Goal: Information Seeking & Learning: Learn about a topic

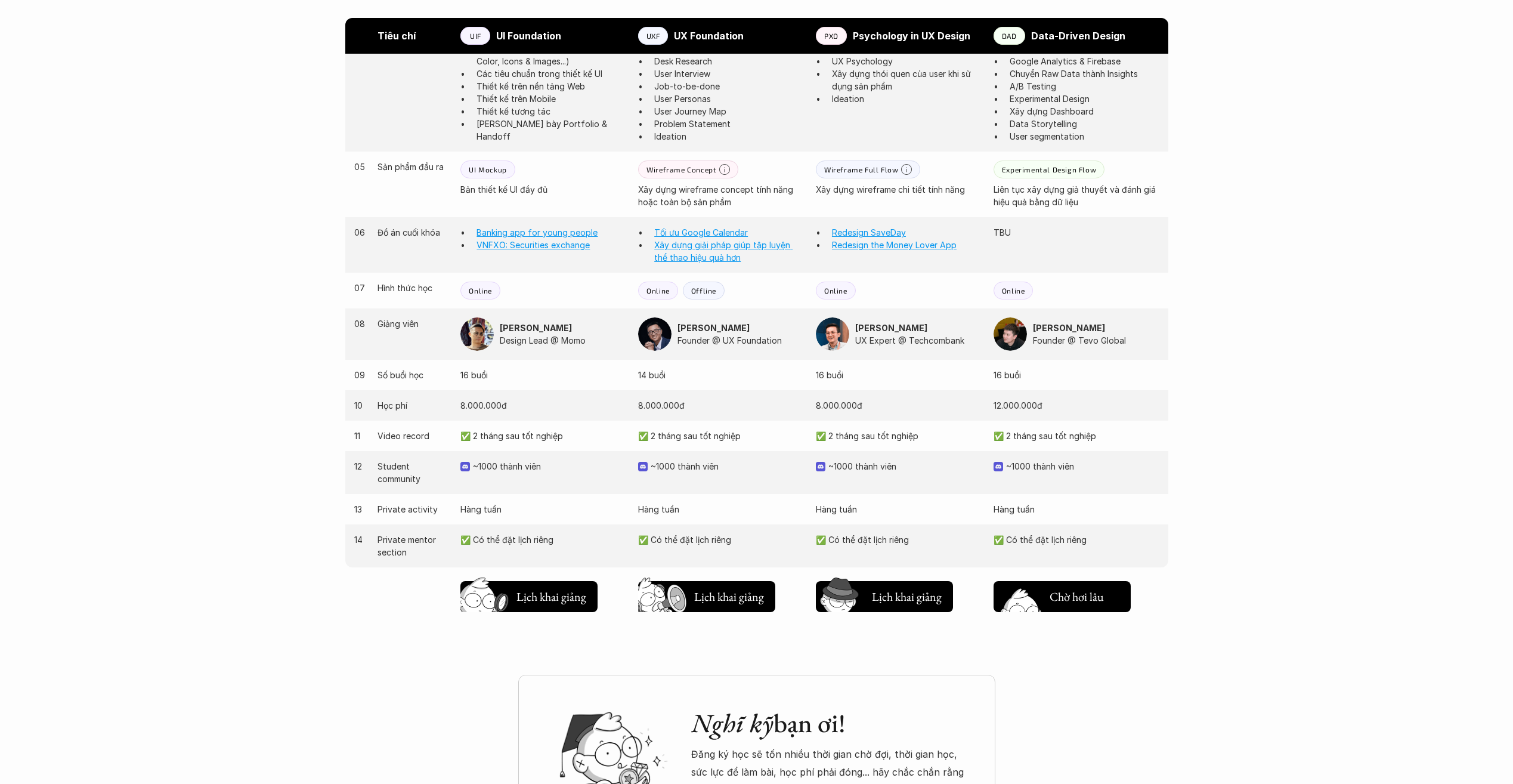
scroll to position [1167, 0]
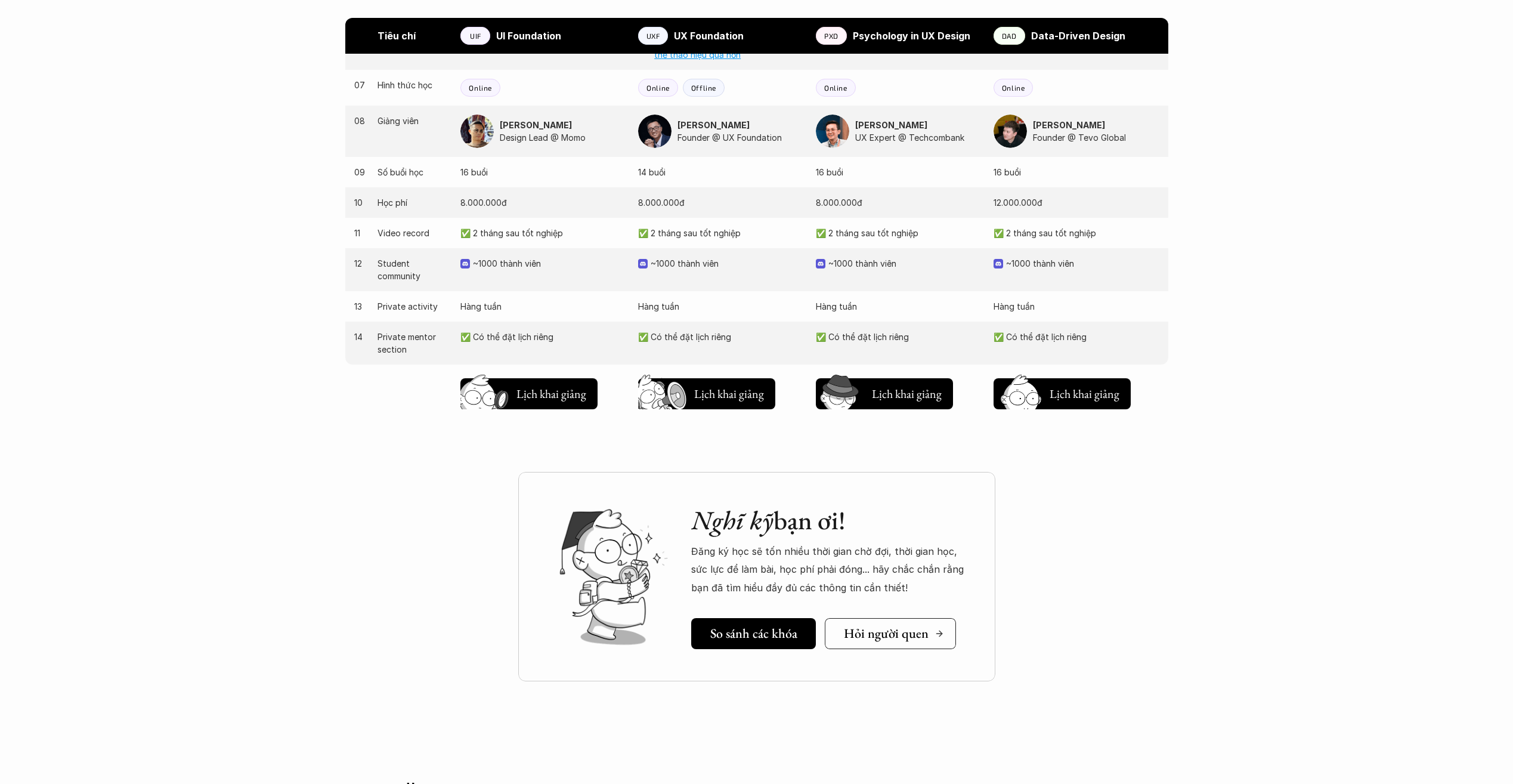
click at [870, 637] on h5 "Hỏi người quen" at bounding box center [886, 633] width 84 height 16
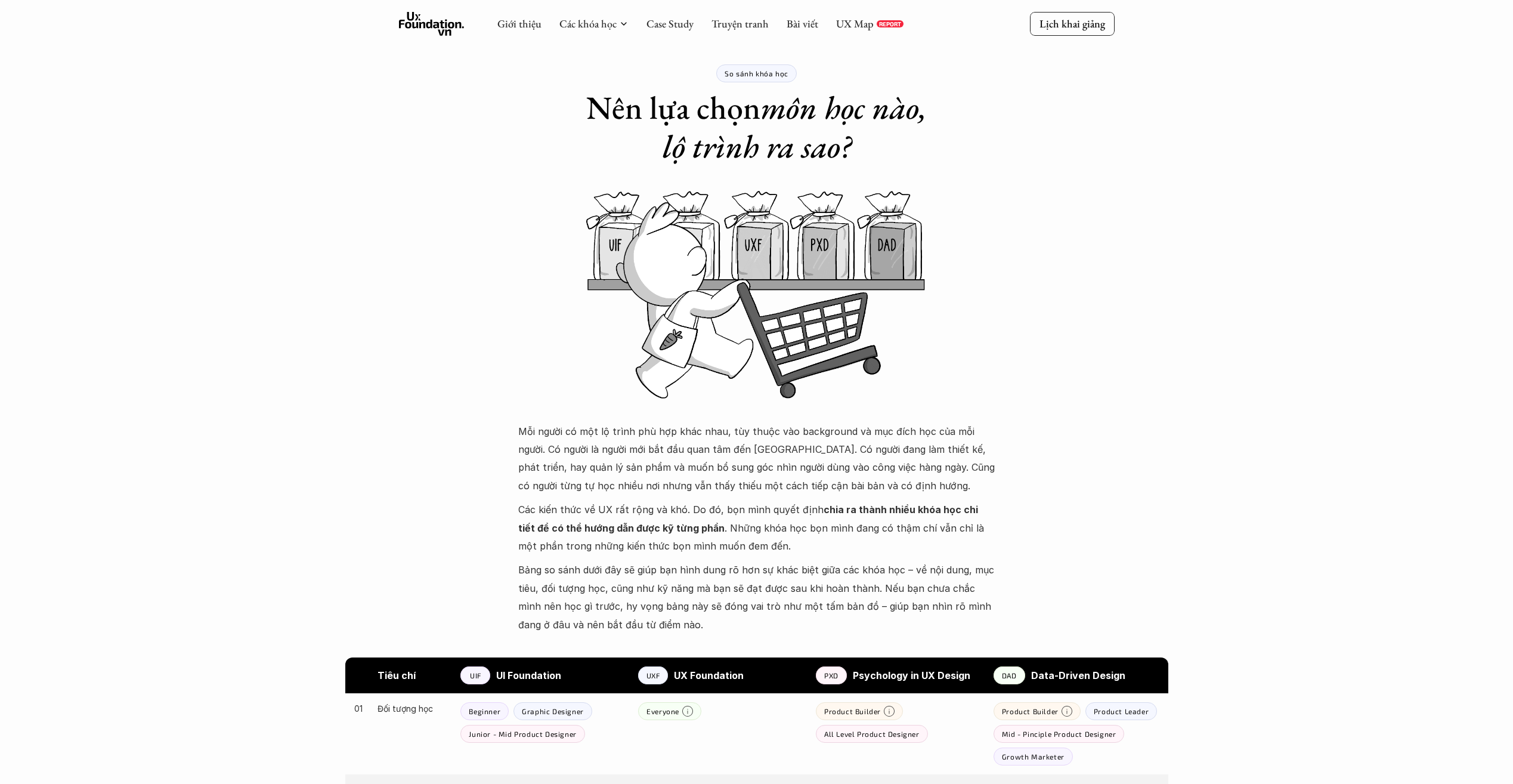
scroll to position [0, 0]
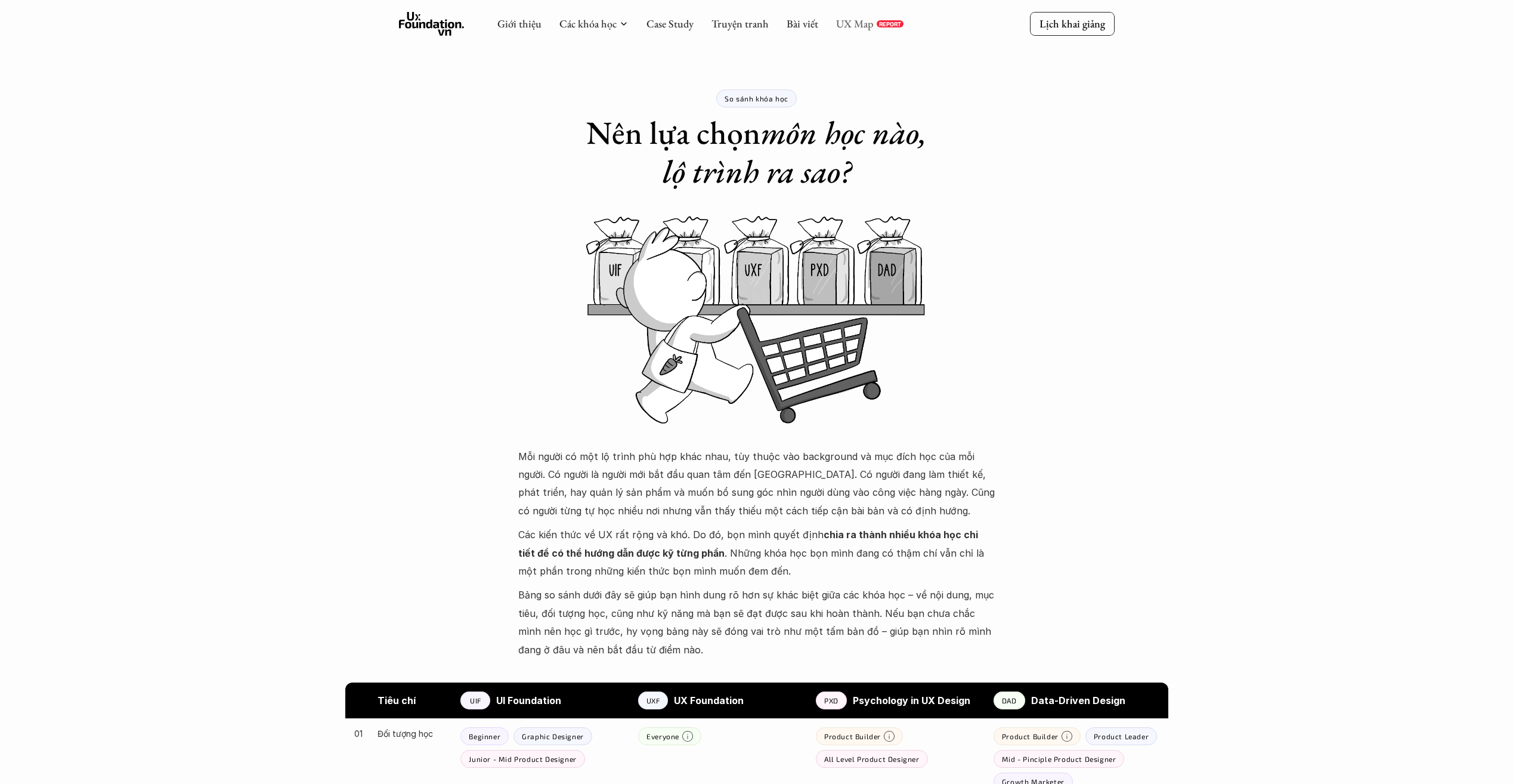
click at [866, 30] on link "UX Map" at bounding box center [855, 23] width 38 height 13
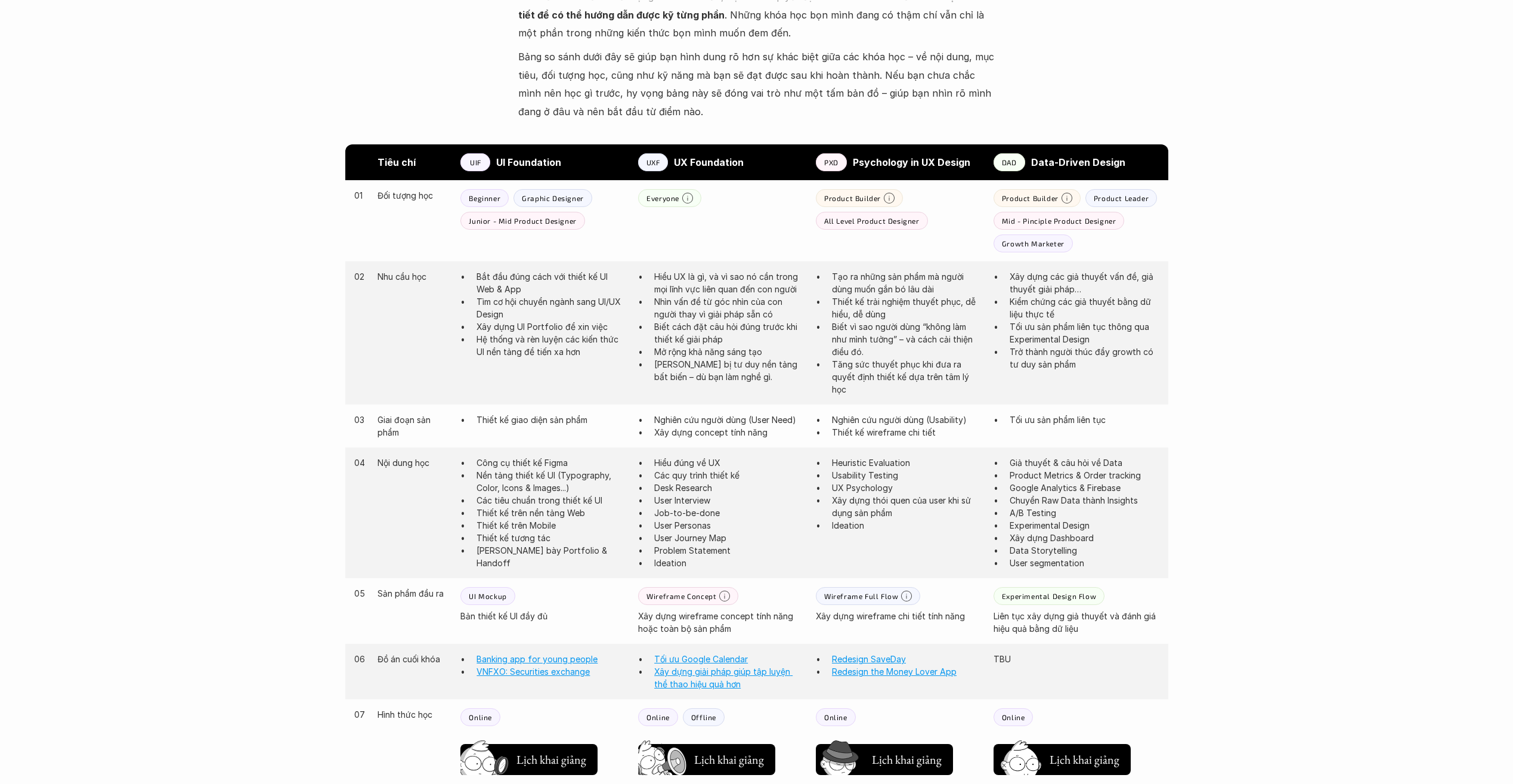
scroll to position [477, 0]
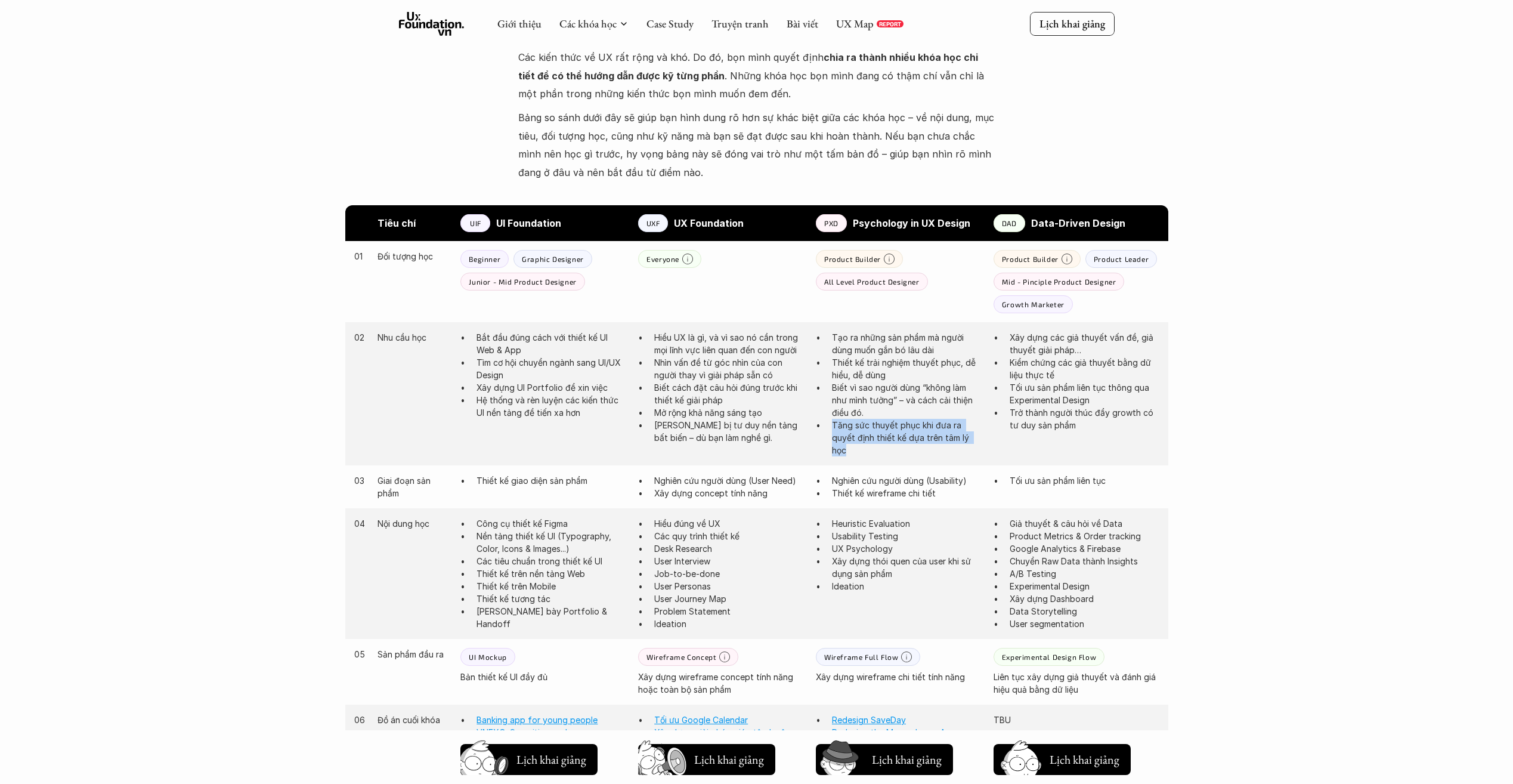
drag, startPoint x: 833, startPoint y: 425, endPoint x: 857, endPoint y: 456, distance: 39.2
click at [857, 456] on p "Tăng sức thuyết phục khi đưa ra quyết định thiết kế dựa trên tâm lý học" at bounding box center [907, 438] width 150 height 38
drag, startPoint x: 857, startPoint y: 456, endPoint x: 895, endPoint y: 461, distance: 38.3
click at [895, 461] on div "02 Nhu cầu học Bắt đầu đúng cách với thiết kế UI Web & App Tìm cơ hội chuyển ng…" at bounding box center [757, 393] width 824 height 143
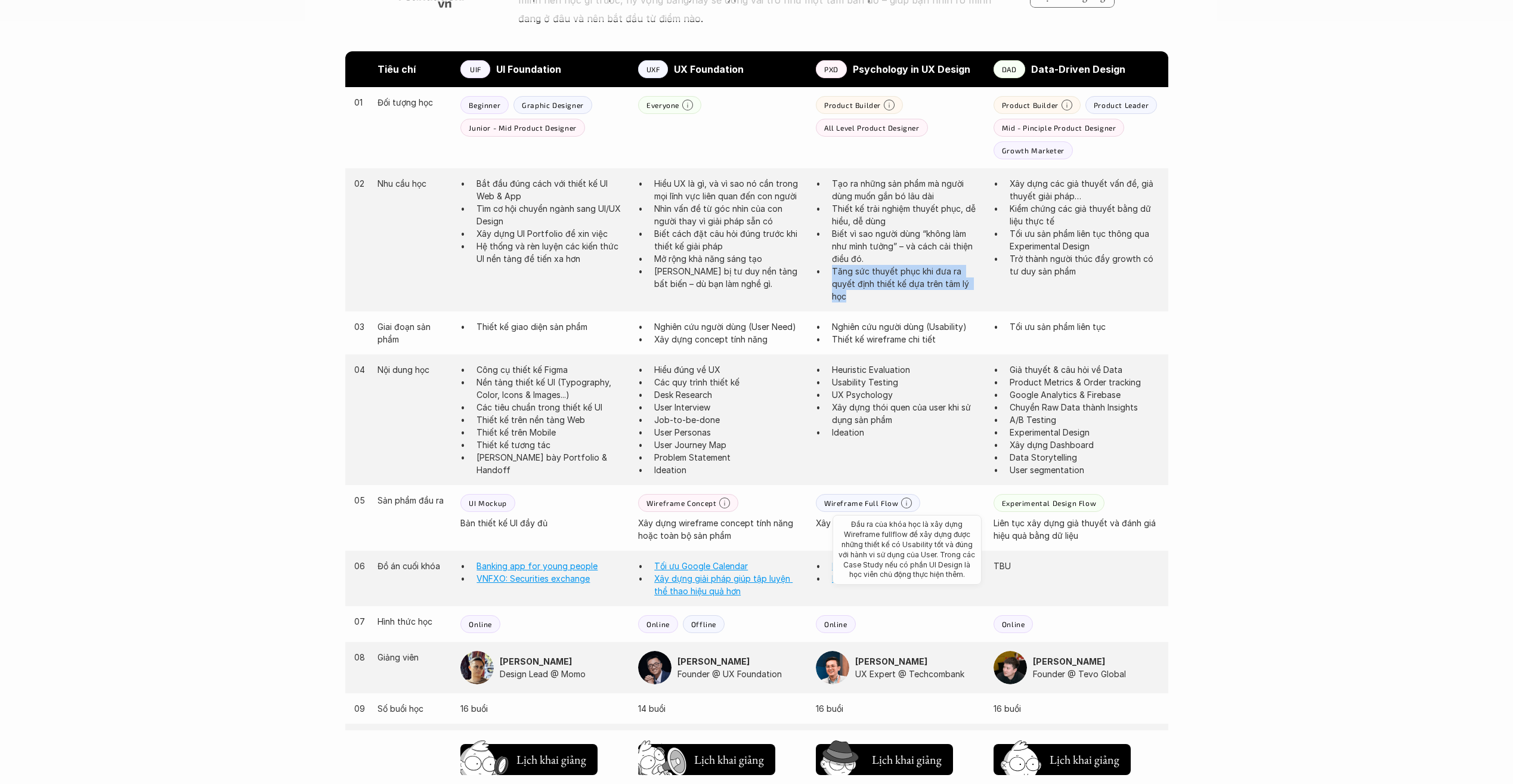
scroll to position [637, 0]
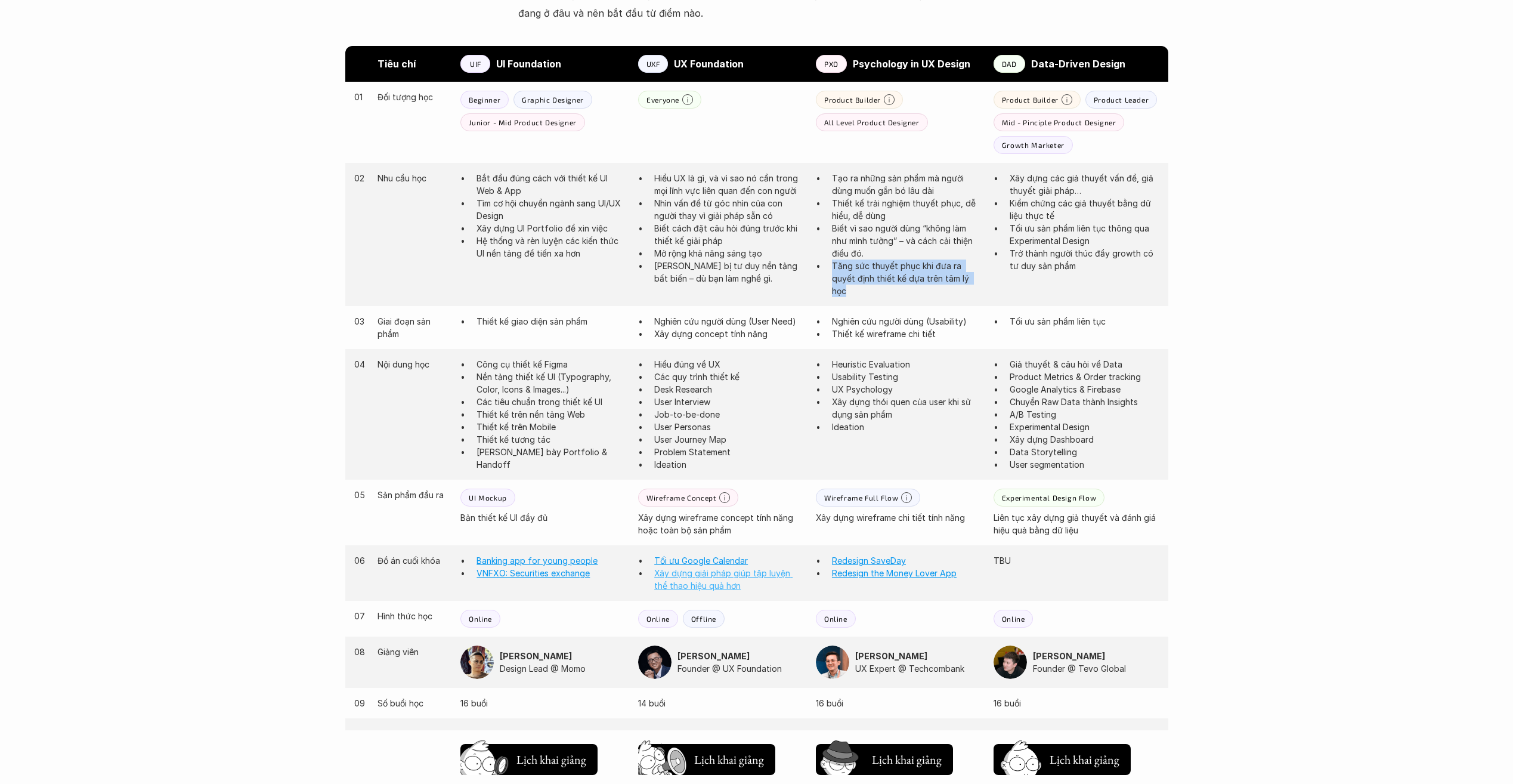
click at [689, 574] on link "Xây dựng giải pháp giúp tập luyện thể thao hiệu quả hơn" at bounding box center [723, 579] width 138 height 23
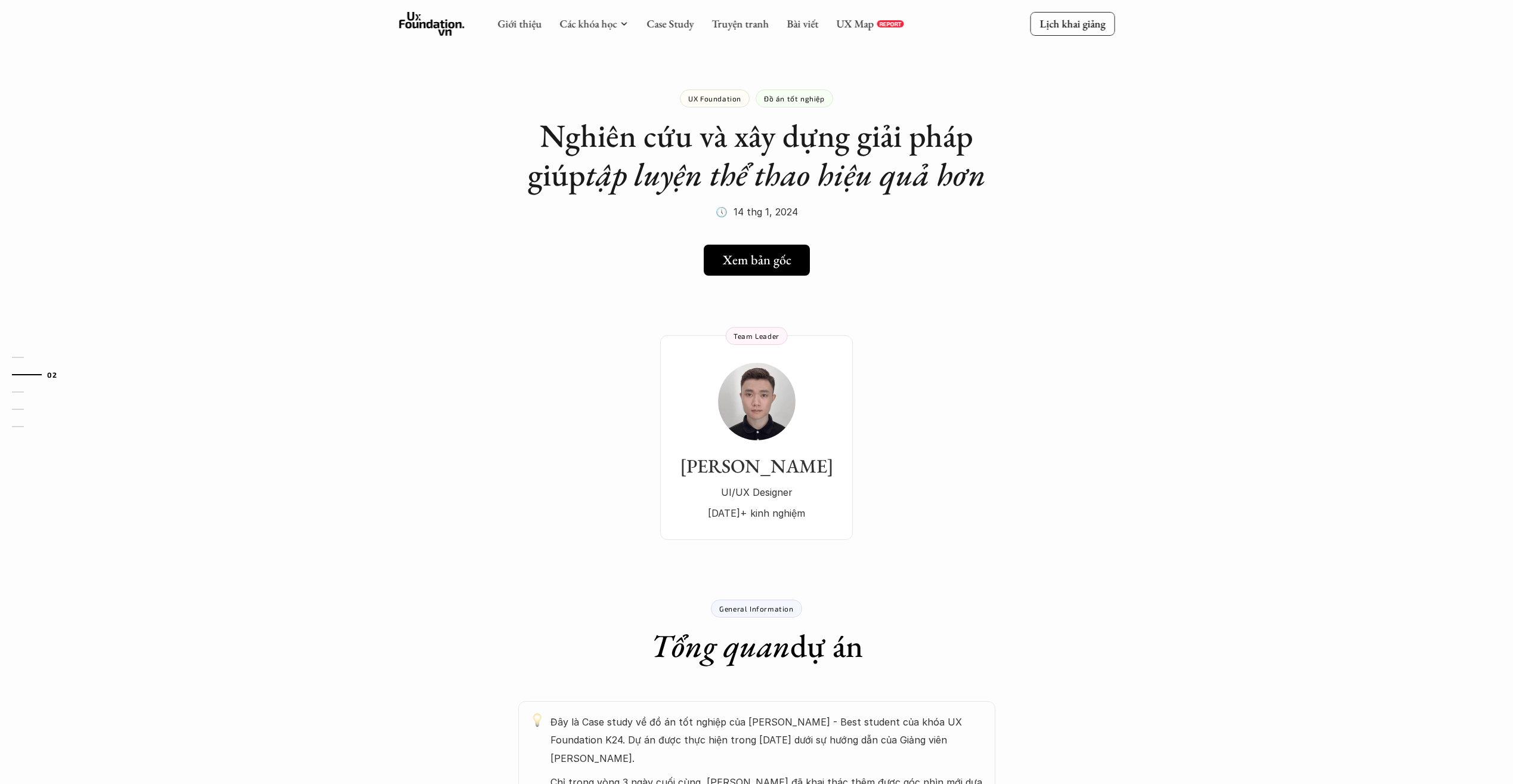
scroll to position [633, 0]
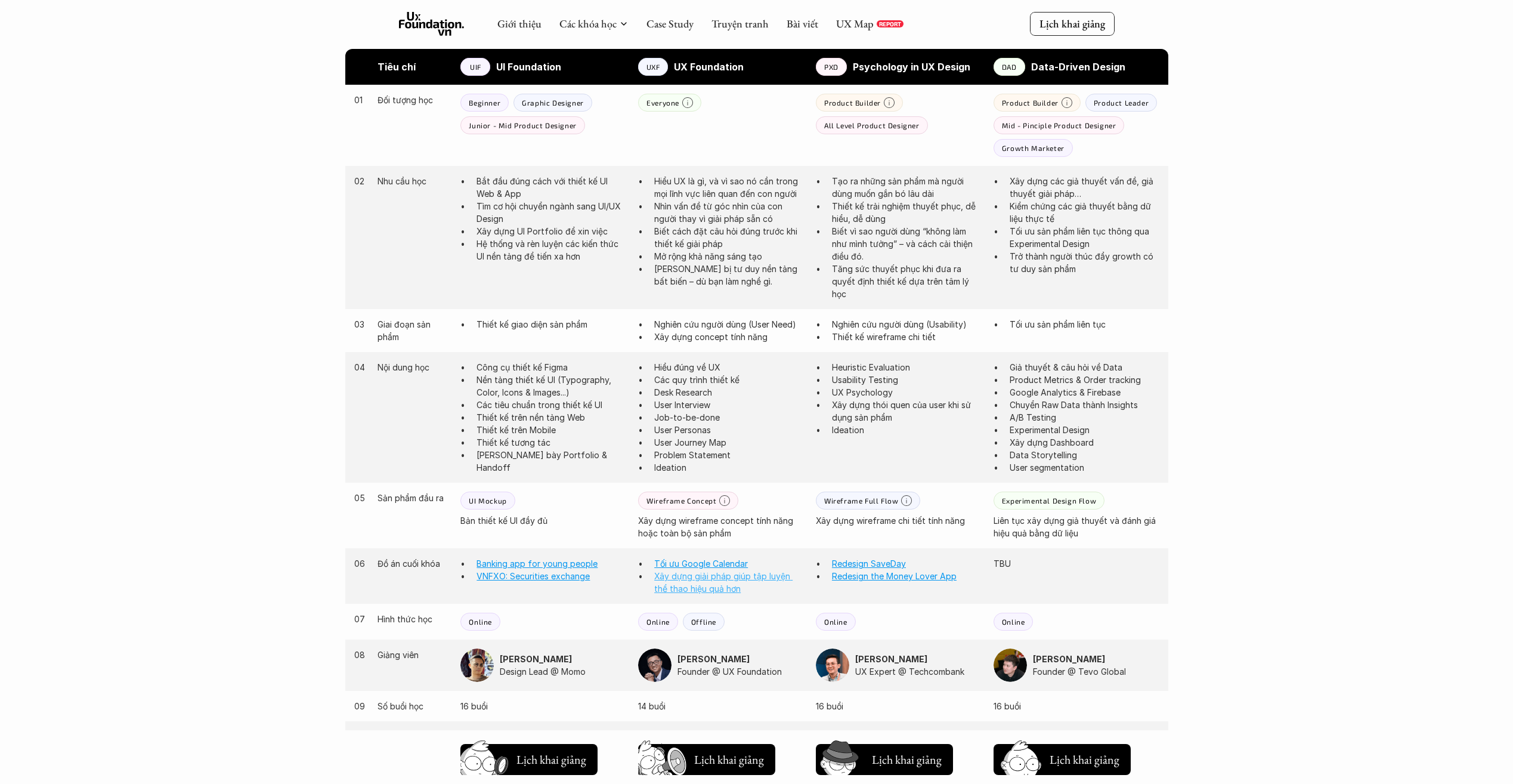
click at [701, 579] on link "Xây dựng giải pháp giúp tập luyện thể thao hiệu quả hơn" at bounding box center [723, 582] width 138 height 23
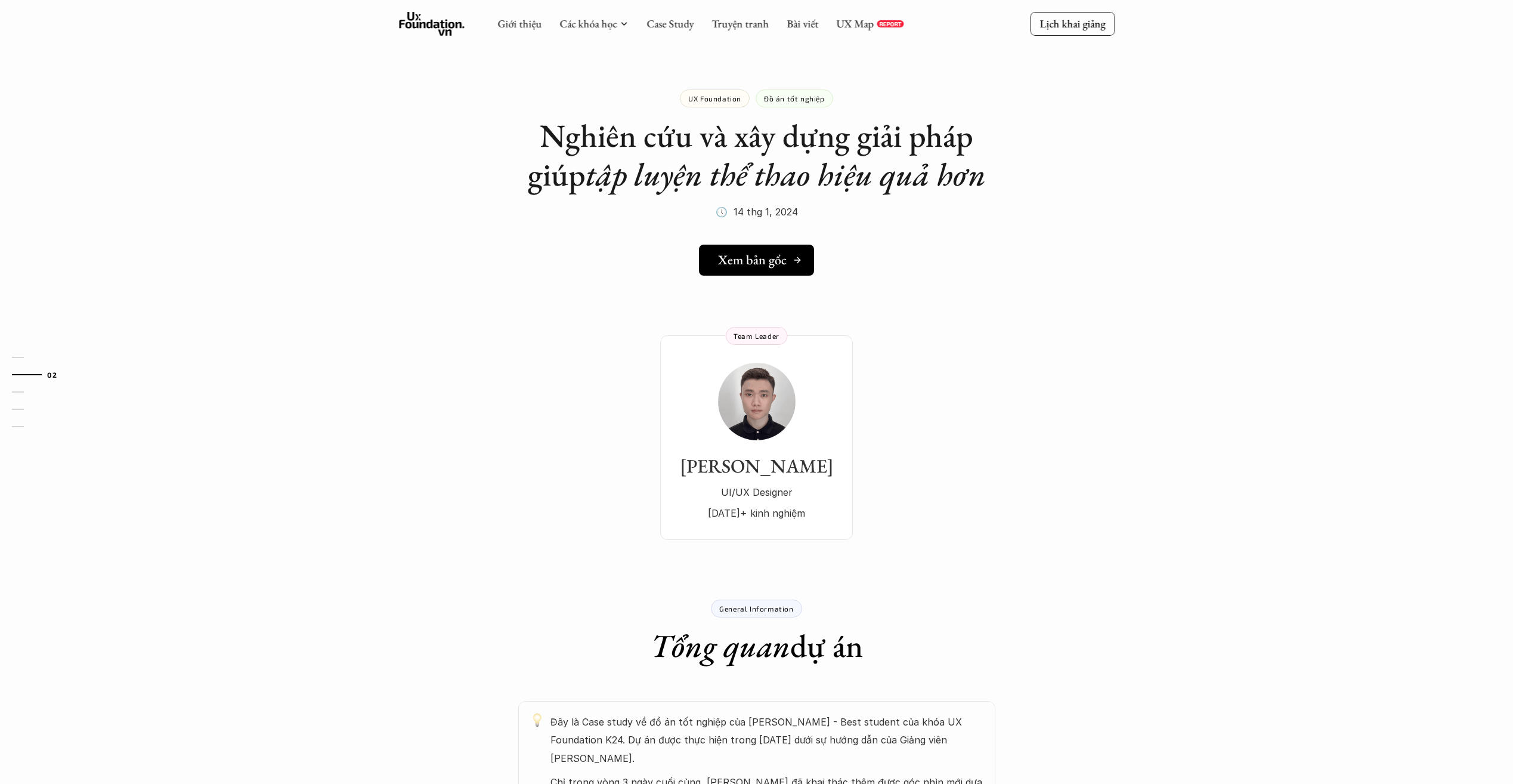
click at [745, 261] on h5 "Xem bản gốc" at bounding box center [752, 260] width 69 height 16
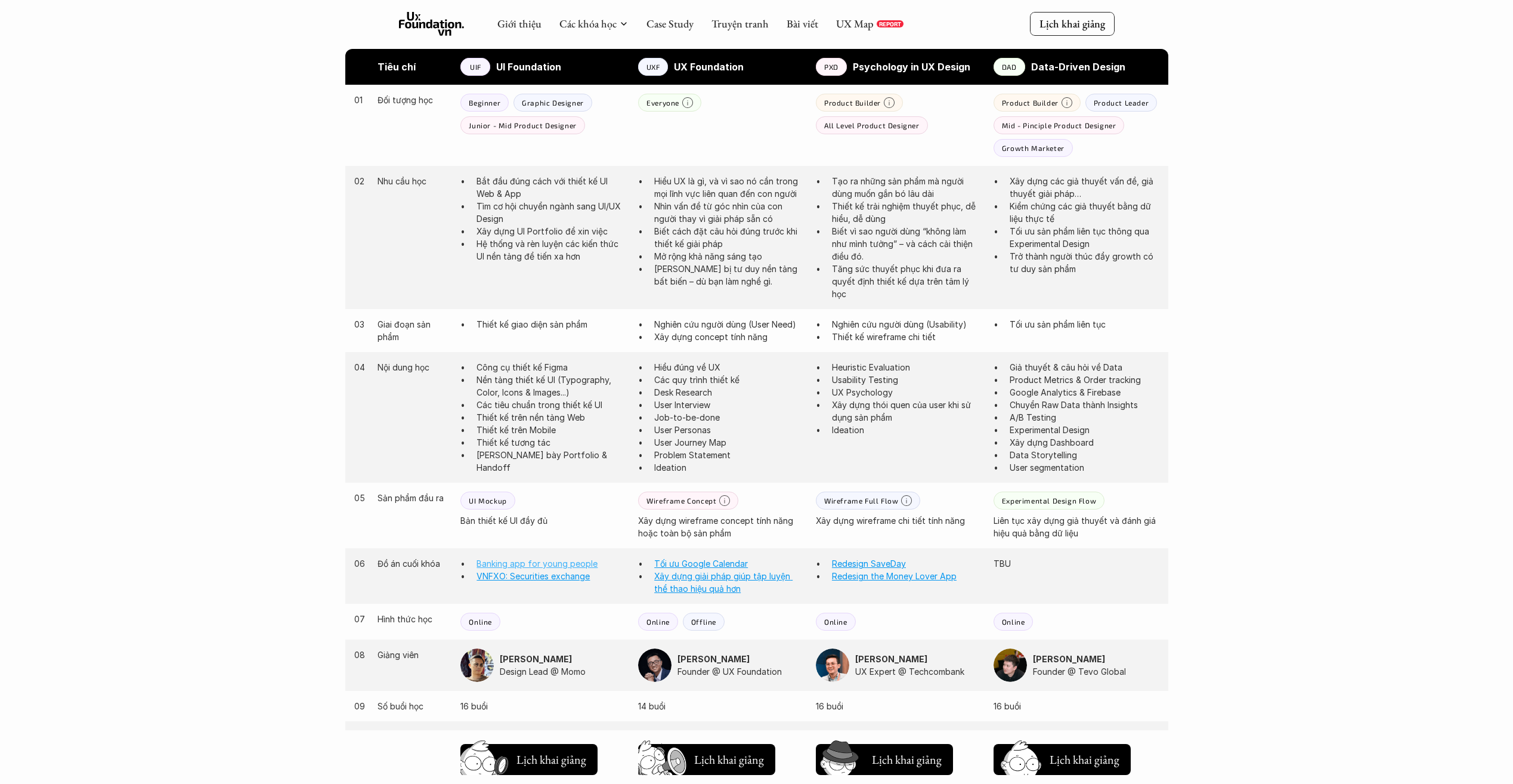
click at [556, 566] on link "Banking app for young people" at bounding box center [537, 563] width 121 height 10
click at [898, 578] on link "Redesign the Money Lover App" at bounding box center [895, 576] width 125 height 10
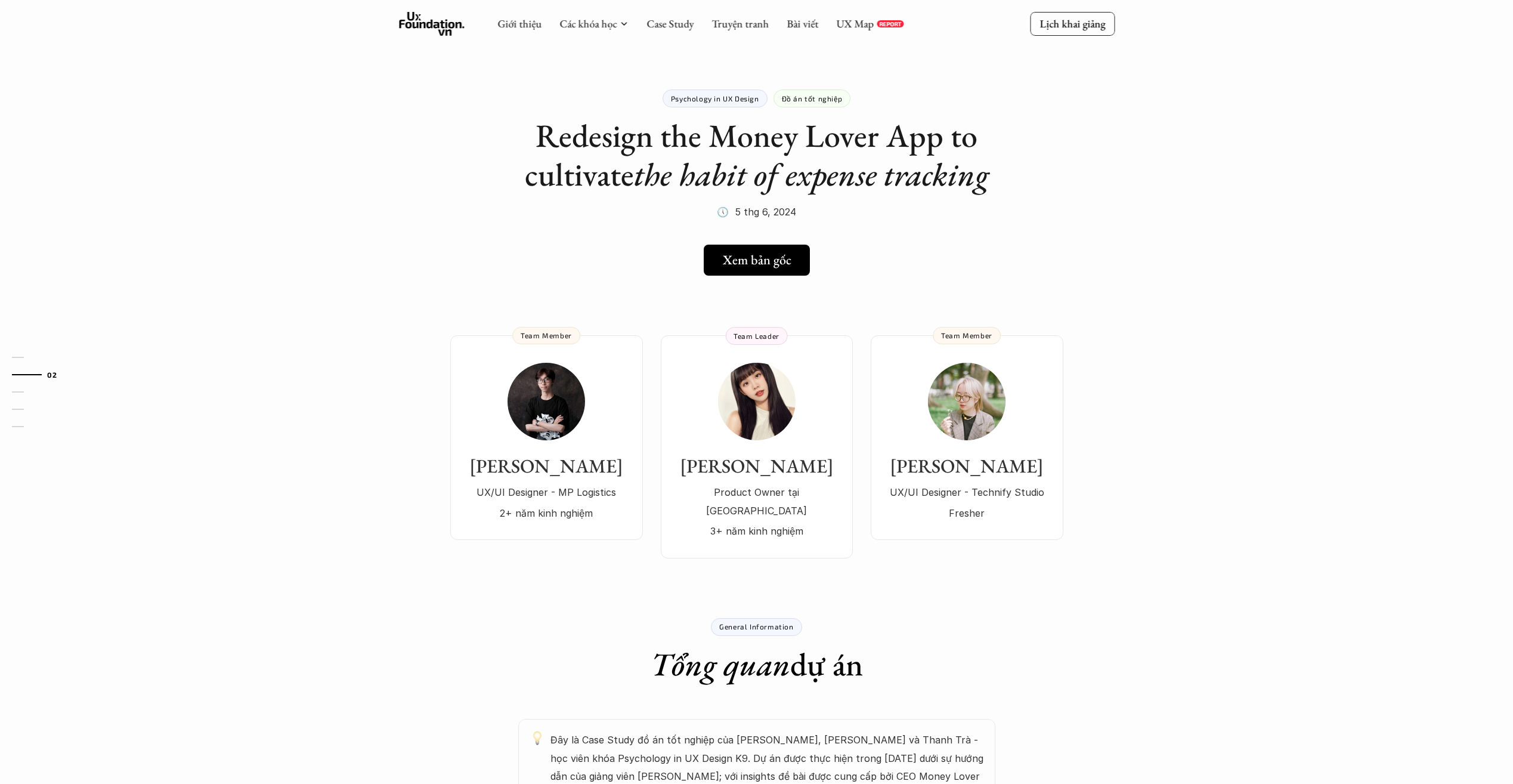
scroll to position [633, 0]
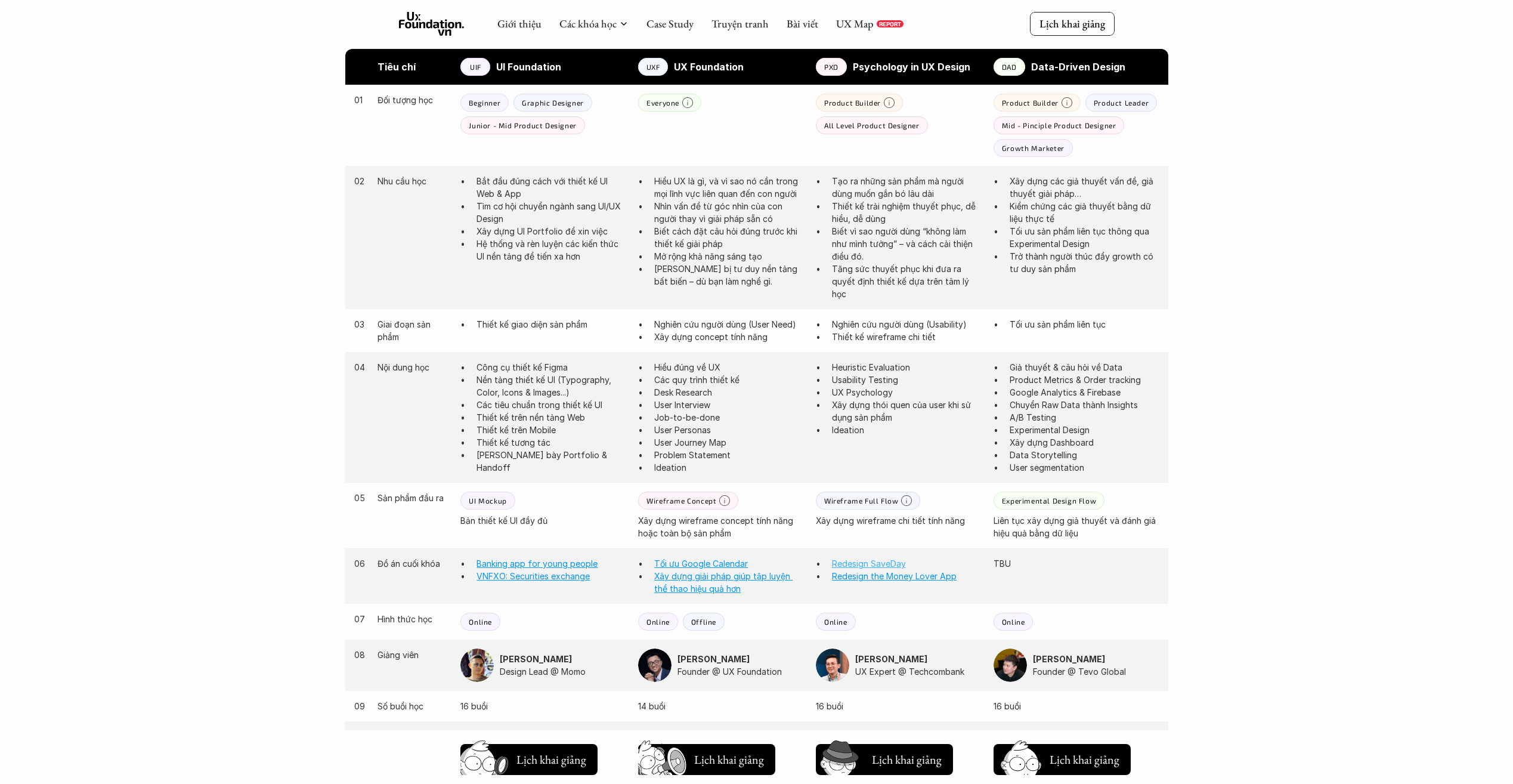
click at [867, 565] on link "Redesign SaveDay" at bounding box center [869, 563] width 74 height 10
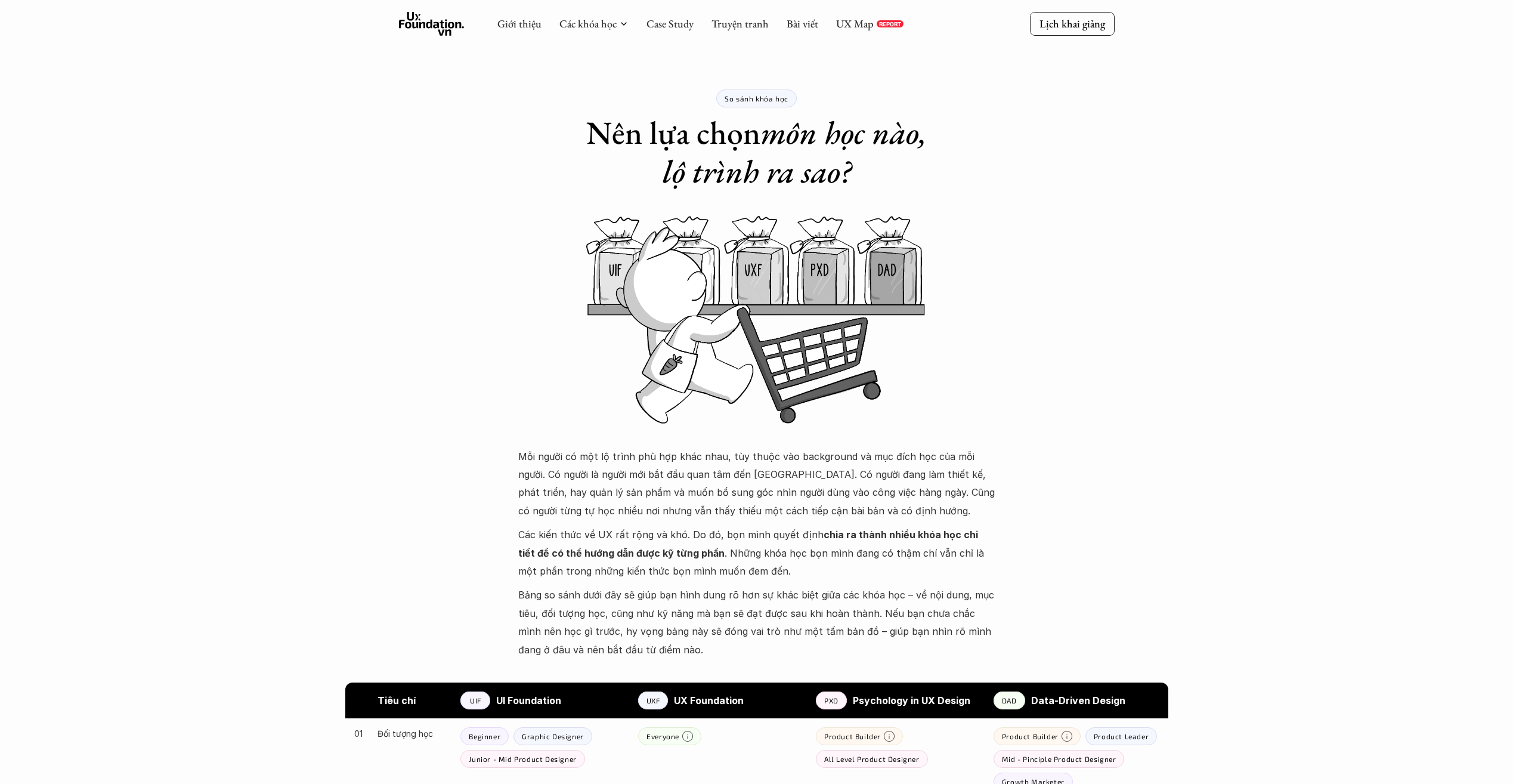
scroll to position [633, 0]
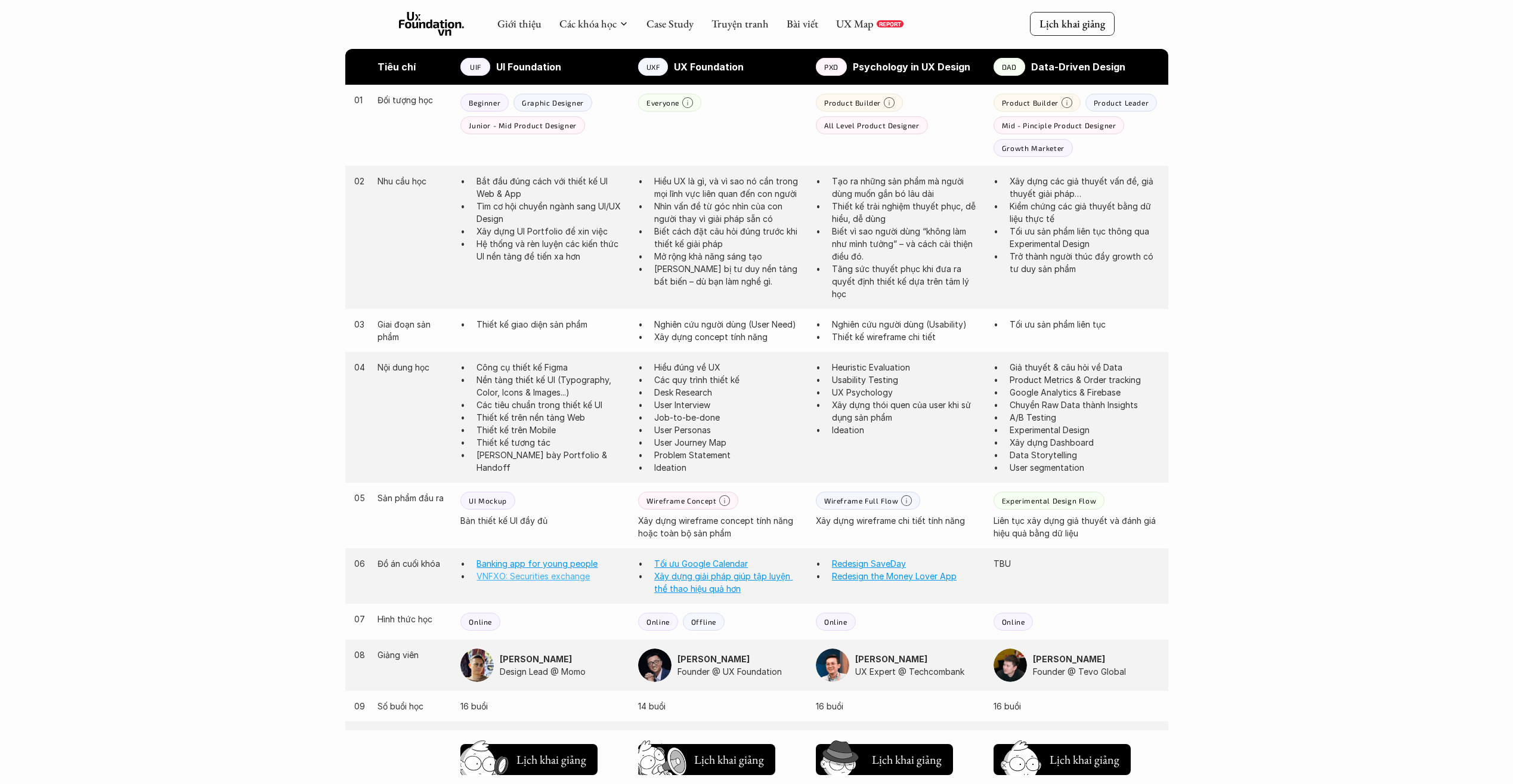
click at [495, 578] on link "VNFXO: Securities exchange" at bounding box center [533, 576] width 114 height 10
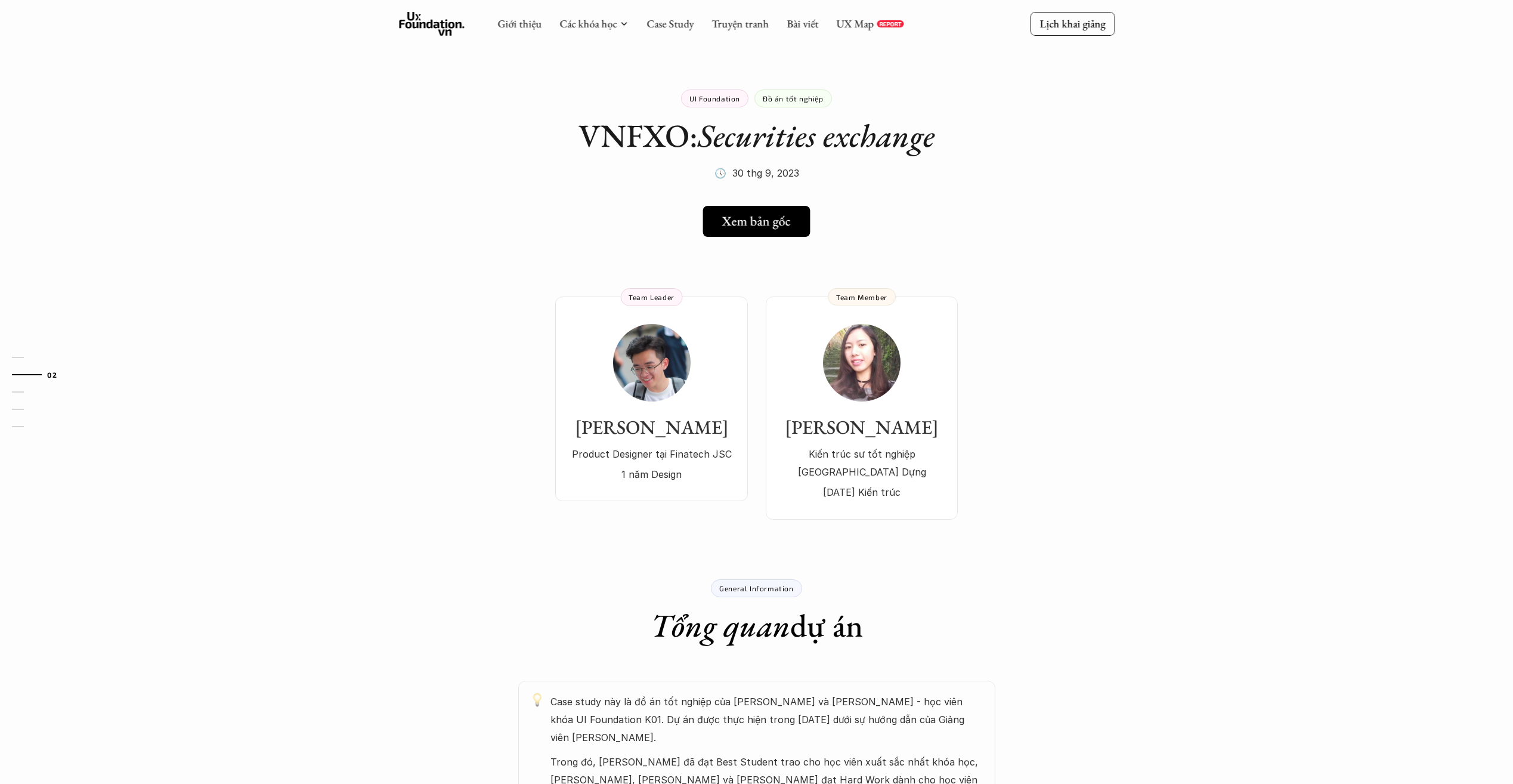
click at [772, 216] on h5 "Xem bản gốc" at bounding box center [756, 222] width 69 height 16
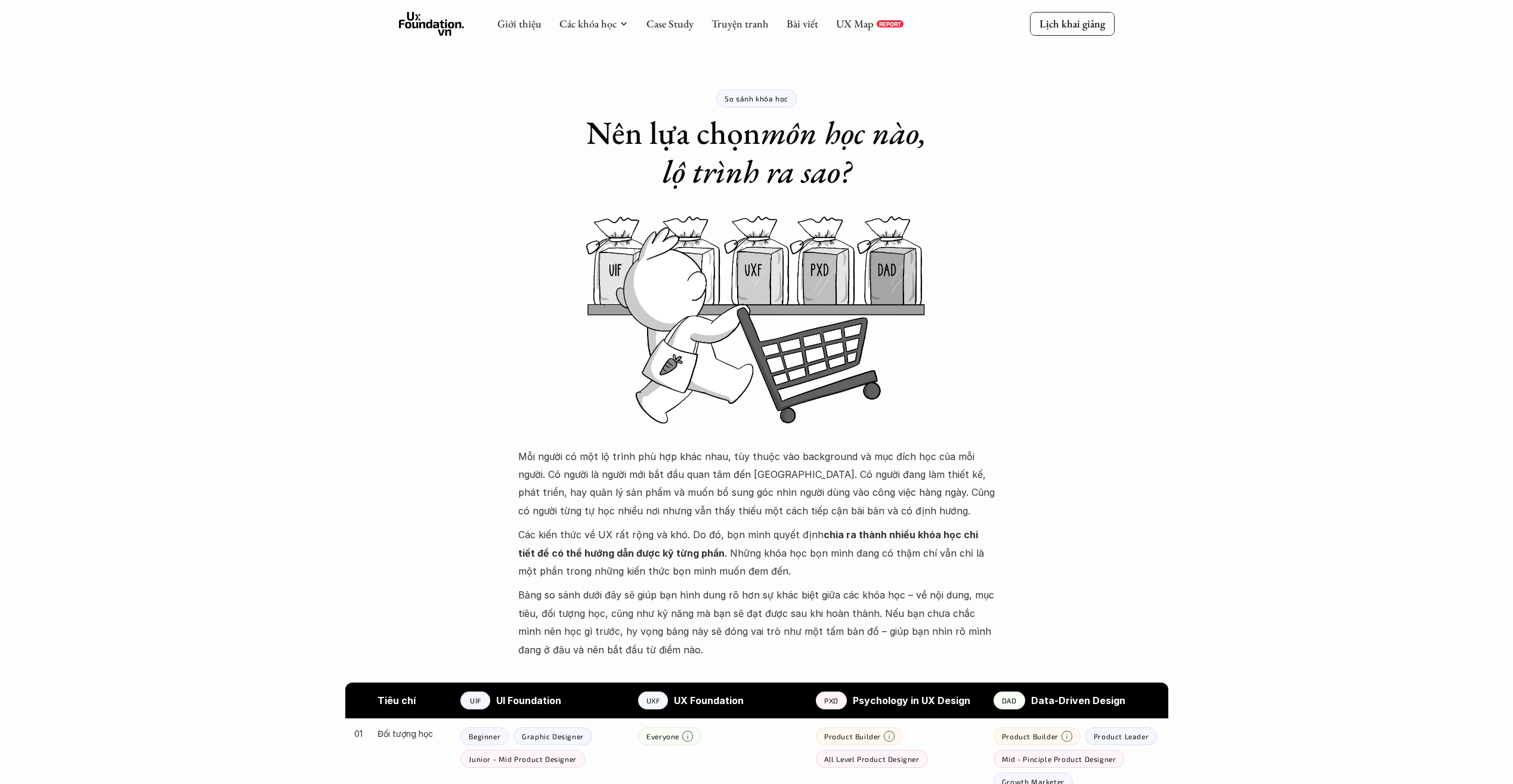
scroll to position [633, 0]
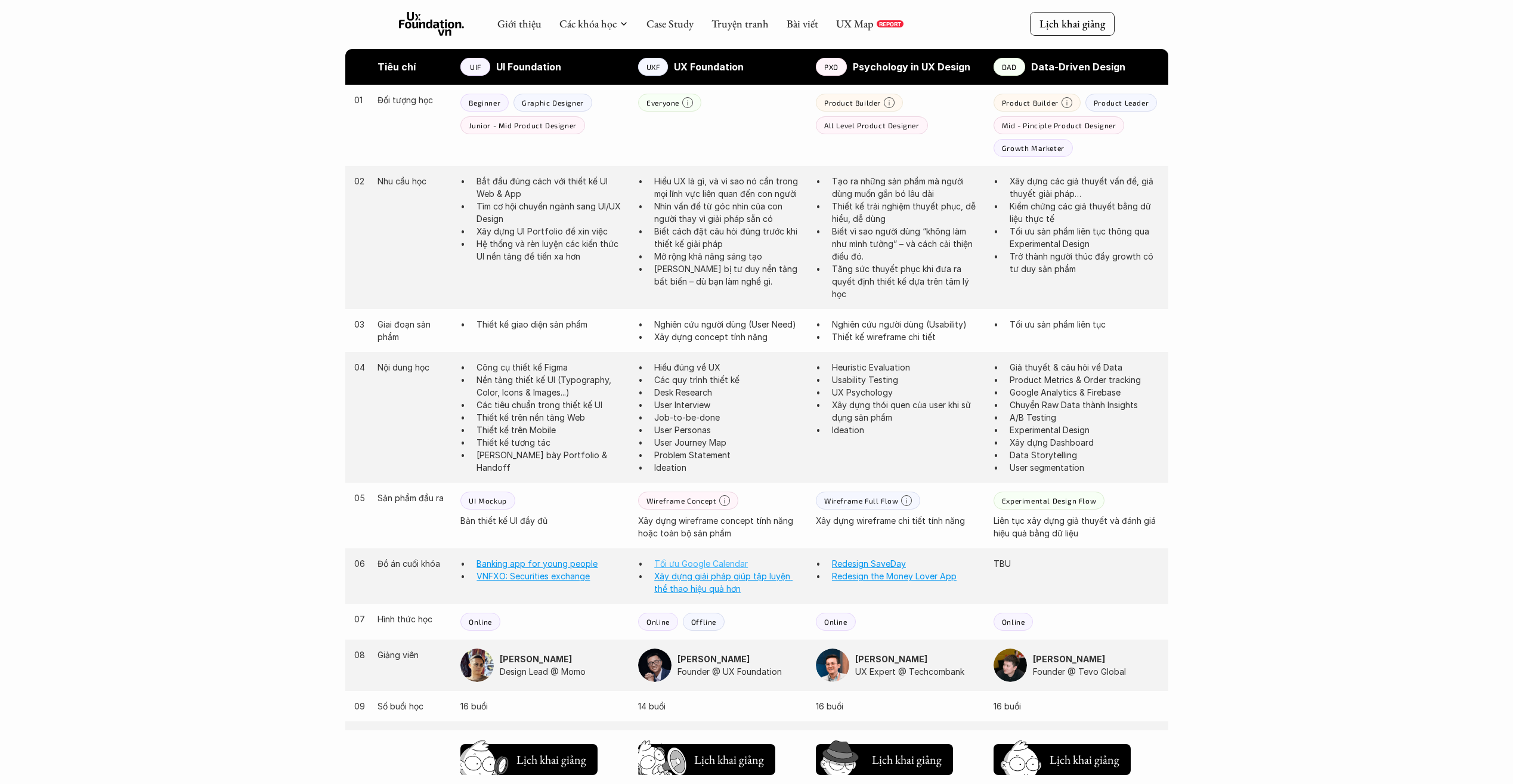
click at [702, 563] on link "Tối ưu Google Calendar" at bounding box center [701, 563] width 94 height 10
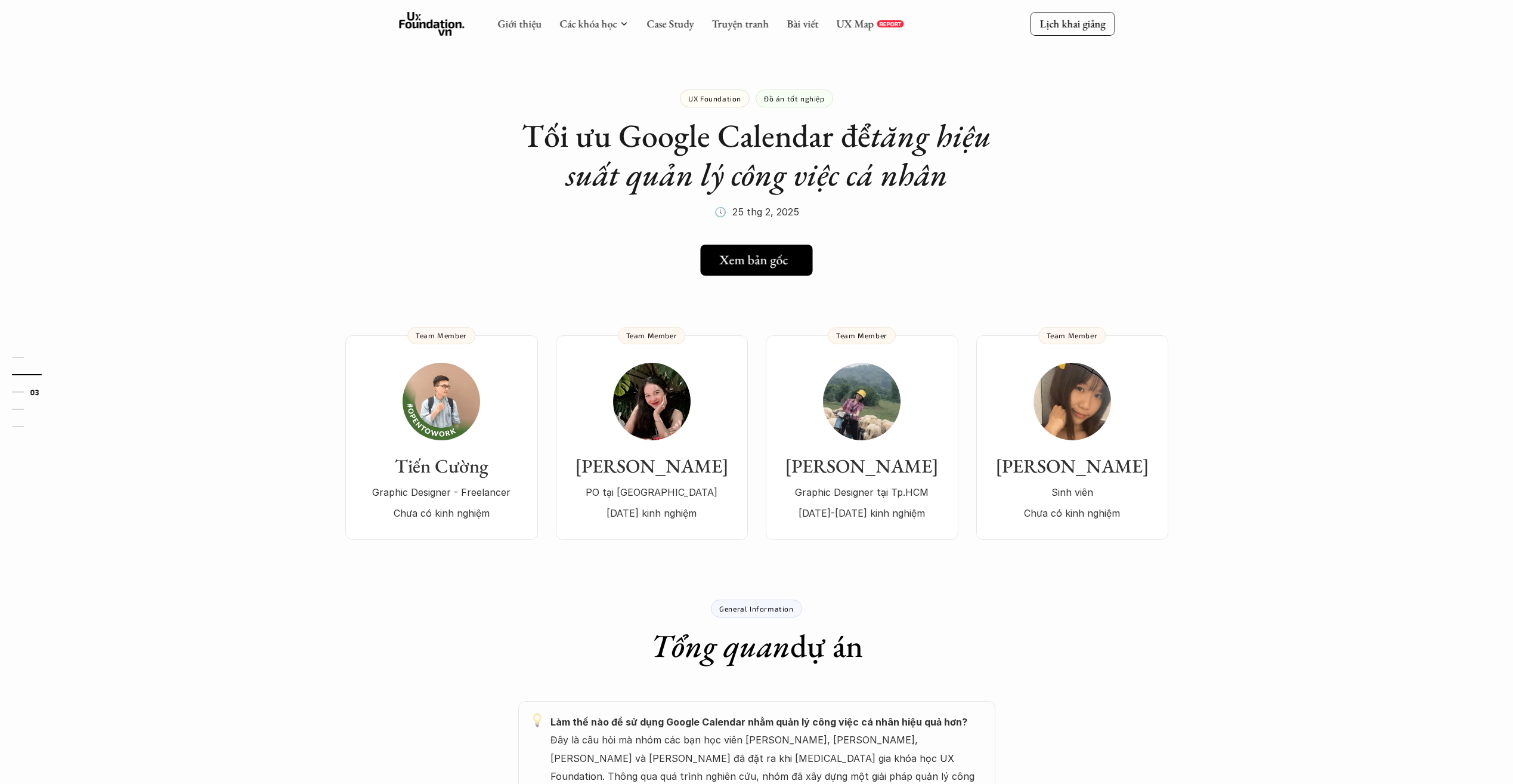
click at [759, 259] on h5 "Xem bản gốc" at bounding box center [753, 260] width 69 height 16
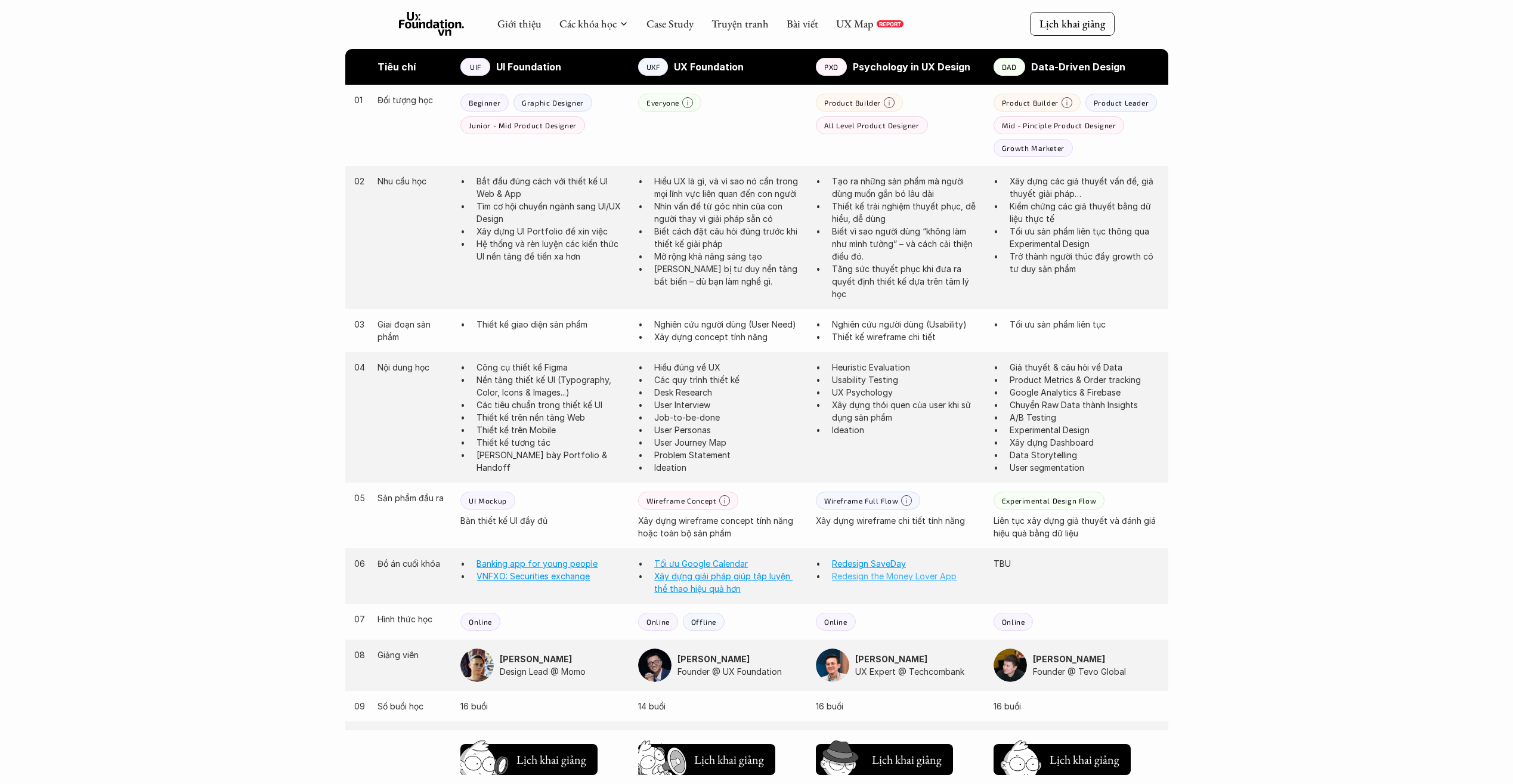
click at [882, 577] on link "Redesign the Money Lover App" at bounding box center [895, 576] width 125 height 10
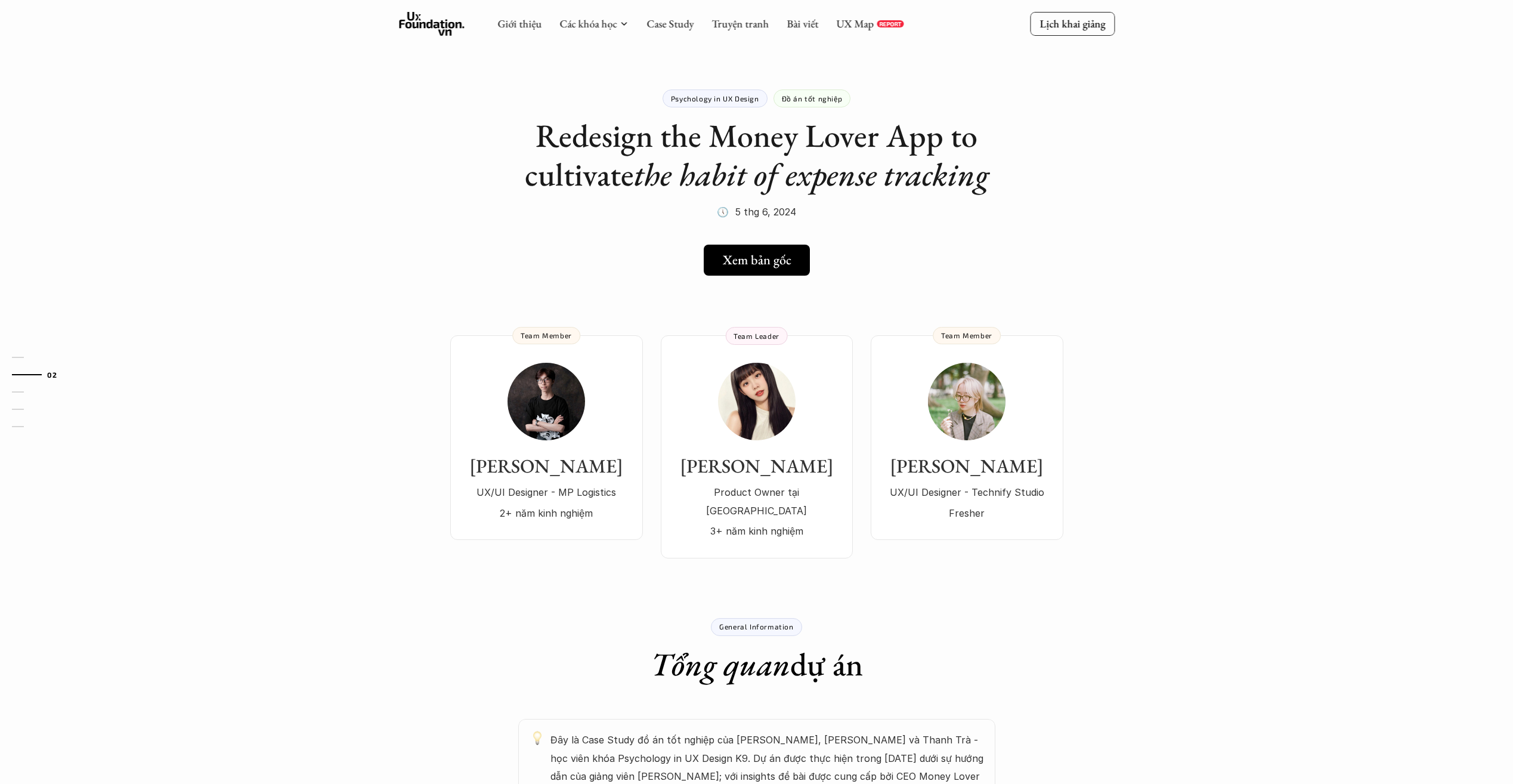
drag, startPoint x: 715, startPoint y: 143, endPoint x: 999, endPoint y: 132, distance: 284.2
drag, startPoint x: 999, startPoint y: 132, endPoint x: 945, endPoint y: 138, distance: 54.3
click at [945, 138] on h1 "Redesign the Money Lover App to cultivate the habit of expense tracking" at bounding box center [756, 155] width 477 height 77
drag, startPoint x: 943, startPoint y: 137, endPoint x: 705, endPoint y: 149, distance: 238.3
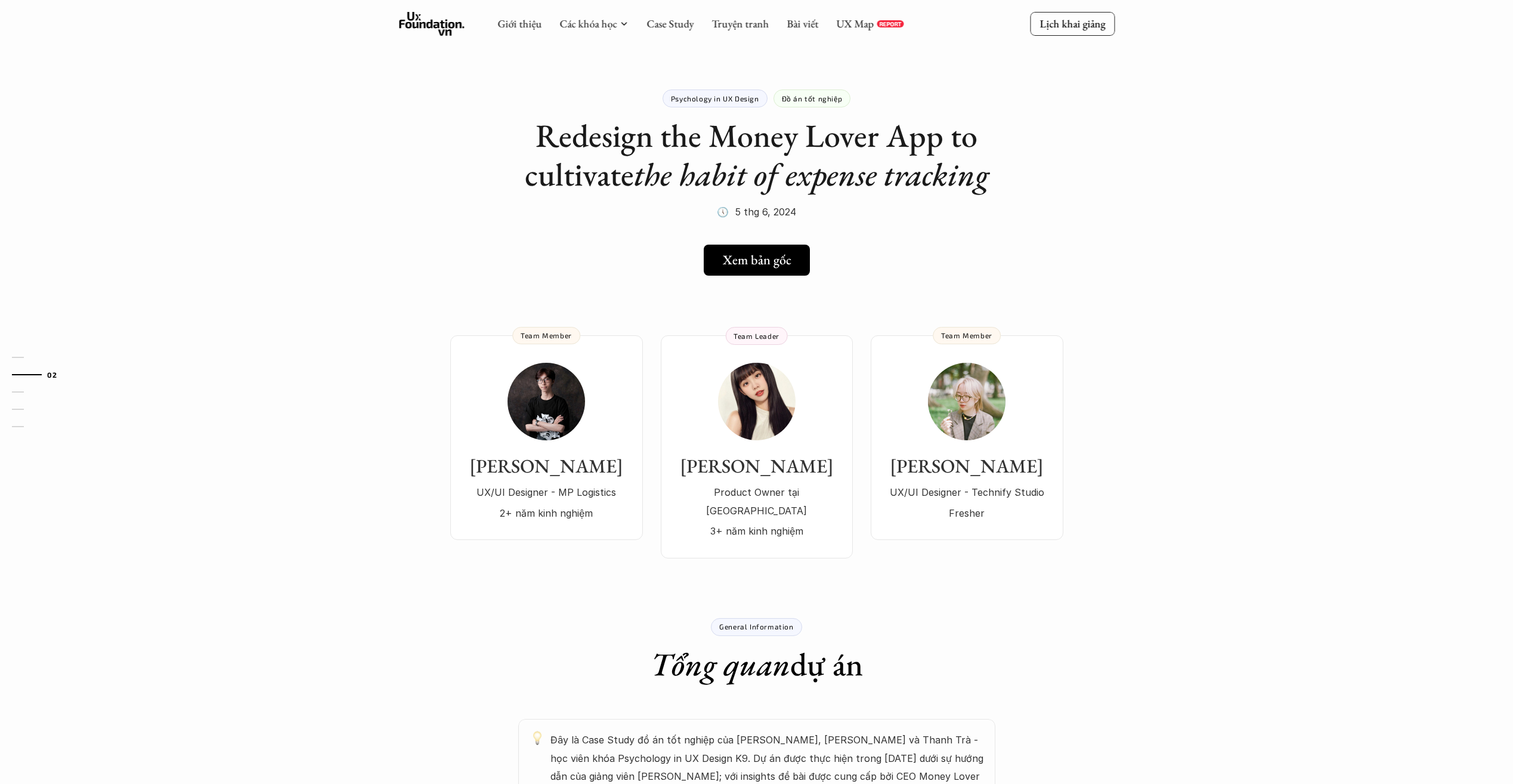
click at [705, 149] on h1 "Redesign the Money Lover App to cultivate the habit of expense tracking" at bounding box center [756, 155] width 477 height 77
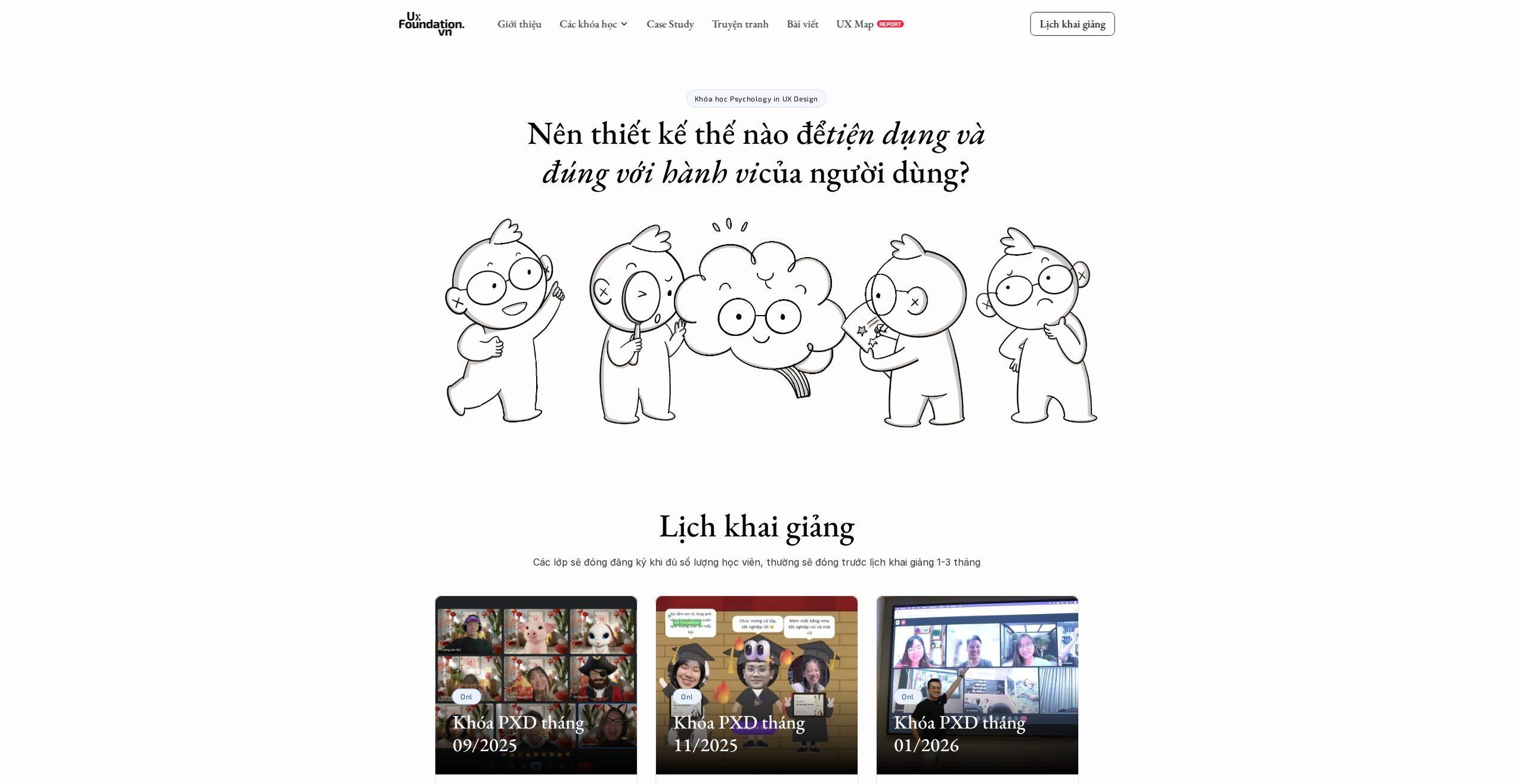
scroll to position [238, 0]
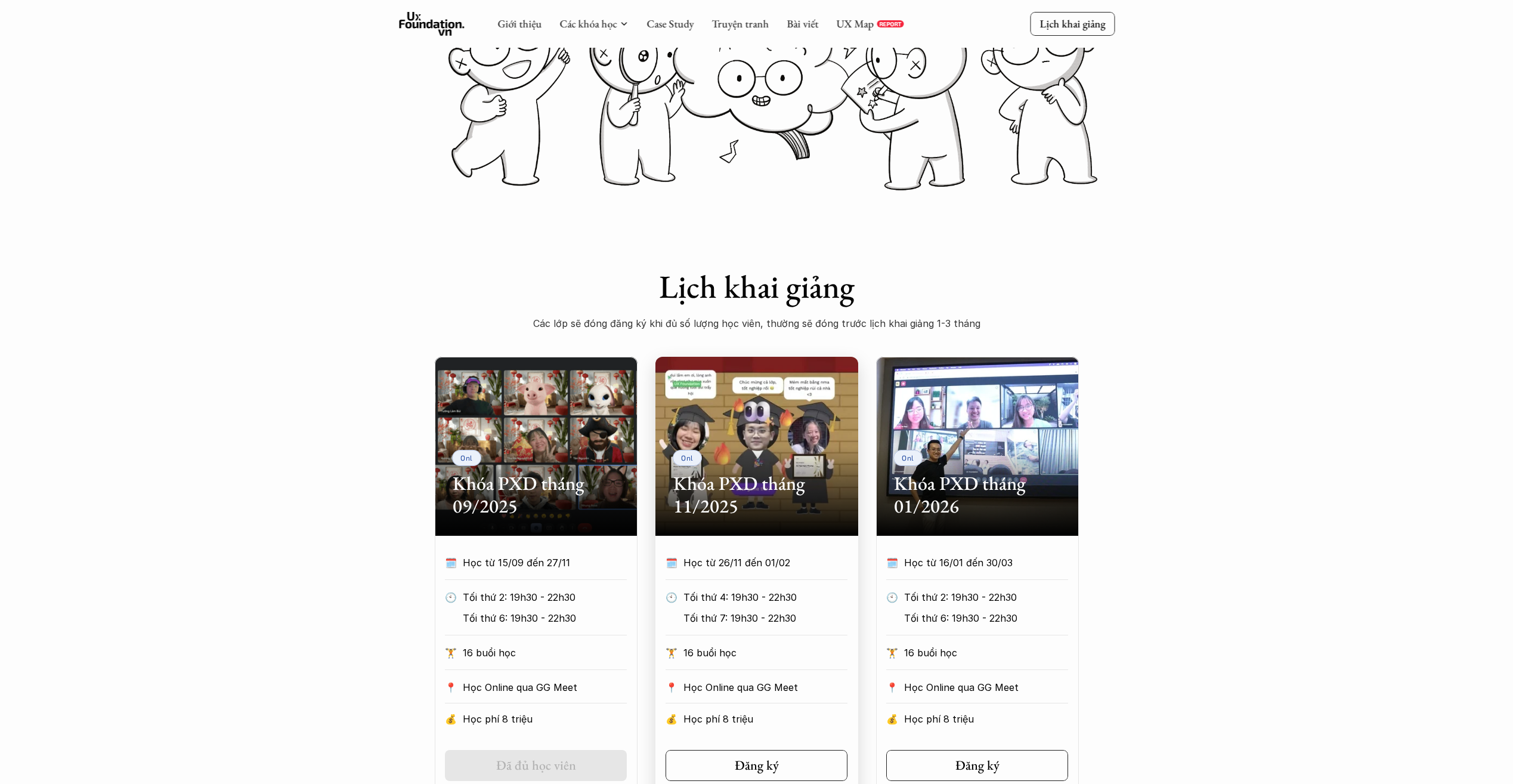
click at [771, 432] on div "Onl Khóa PXD tháng 11/2025" at bounding box center [756, 446] width 203 height 179
click at [726, 478] on h2 "Khóa PXD tháng 11/2025" at bounding box center [757, 495] width 167 height 46
click at [742, 438] on div "Onl Khóa PXD tháng 11/2025" at bounding box center [756, 446] width 203 height 179
click at [731, 772] on h5 "Đăng ký" at bounding box center [753, 765] width 44 height 16
drag, startPoint x: 850, startPoint y: 283, endPoint x: 827, endPoint y: 324, distance: 47.0
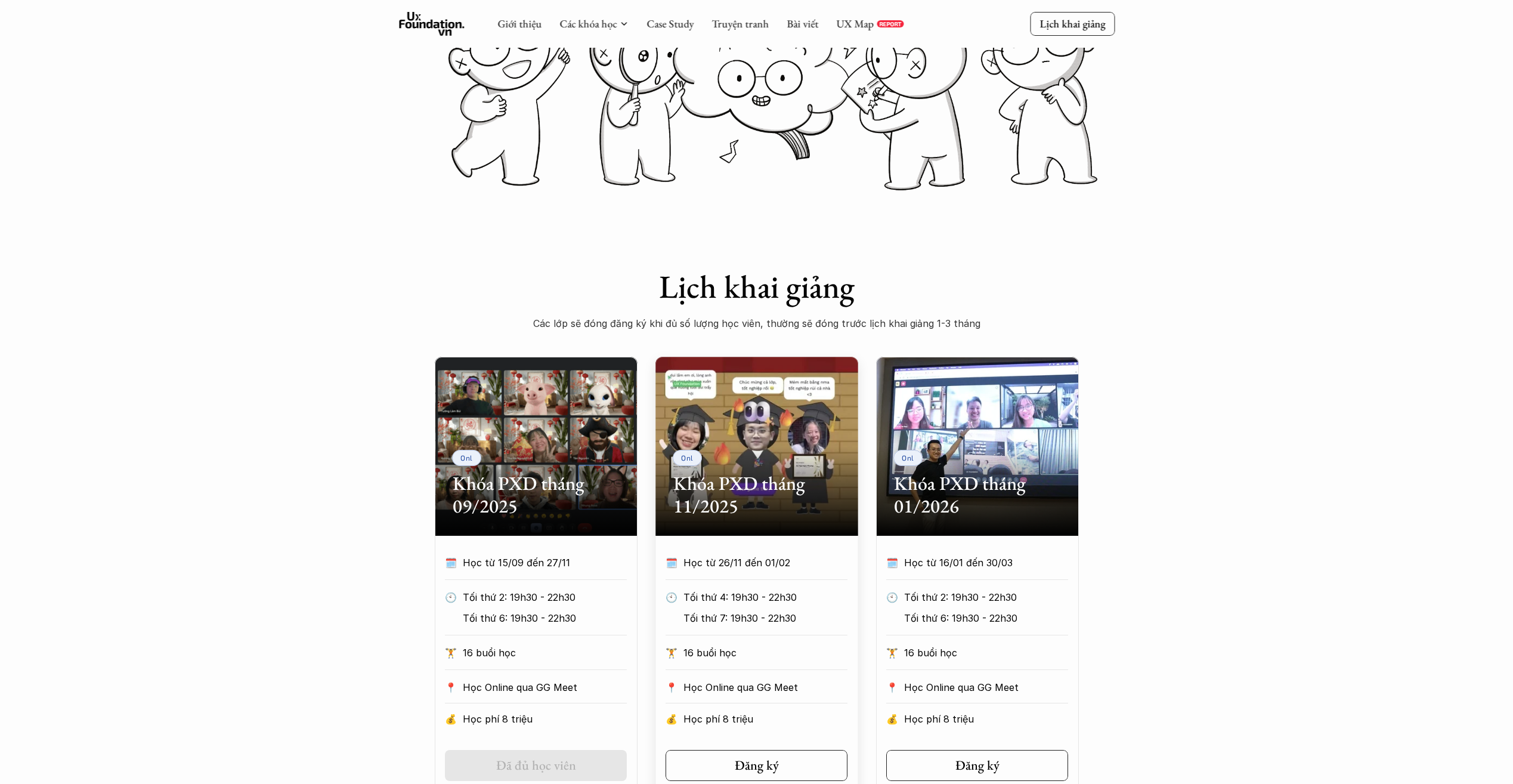
drag, startPoint x: 827, startPoint y: 324, endPoint x: 728, endPoint y: 435, distance: 148.7
click at [728, 435] on div "Onl Khóa PXD tháng 11/2025" at bounding box center [756, 446] width 203 height 179
drag, startPoint x: 728, startPoint y: 433, endPoint x: 698, endPoint y: 388, distance: 54.1
click at [698, 388] on div "Onl Khóa PXD tháng 11/2025" at bounding box center [756, 446] width 203 height 179
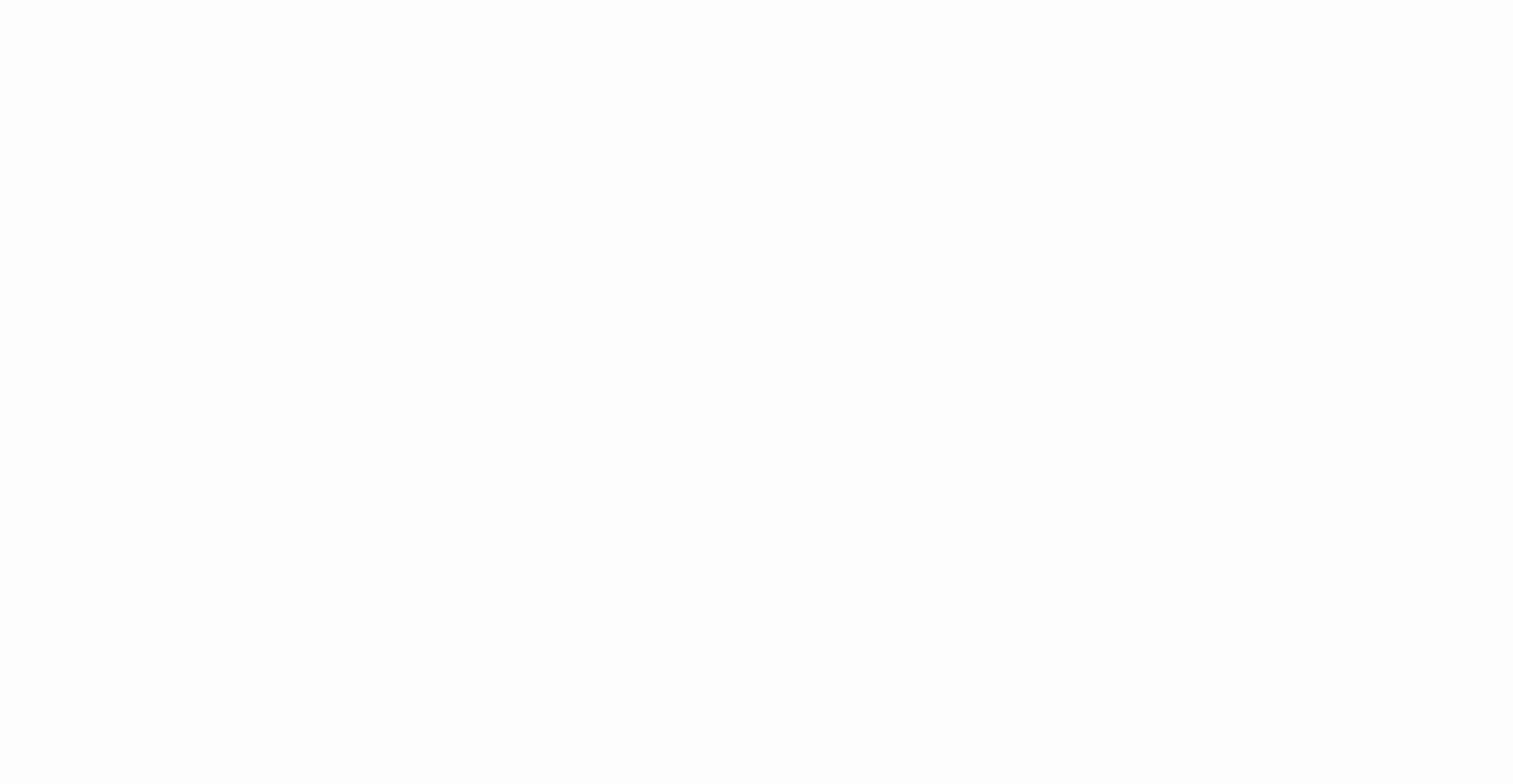
scroll to position [1727, 0]
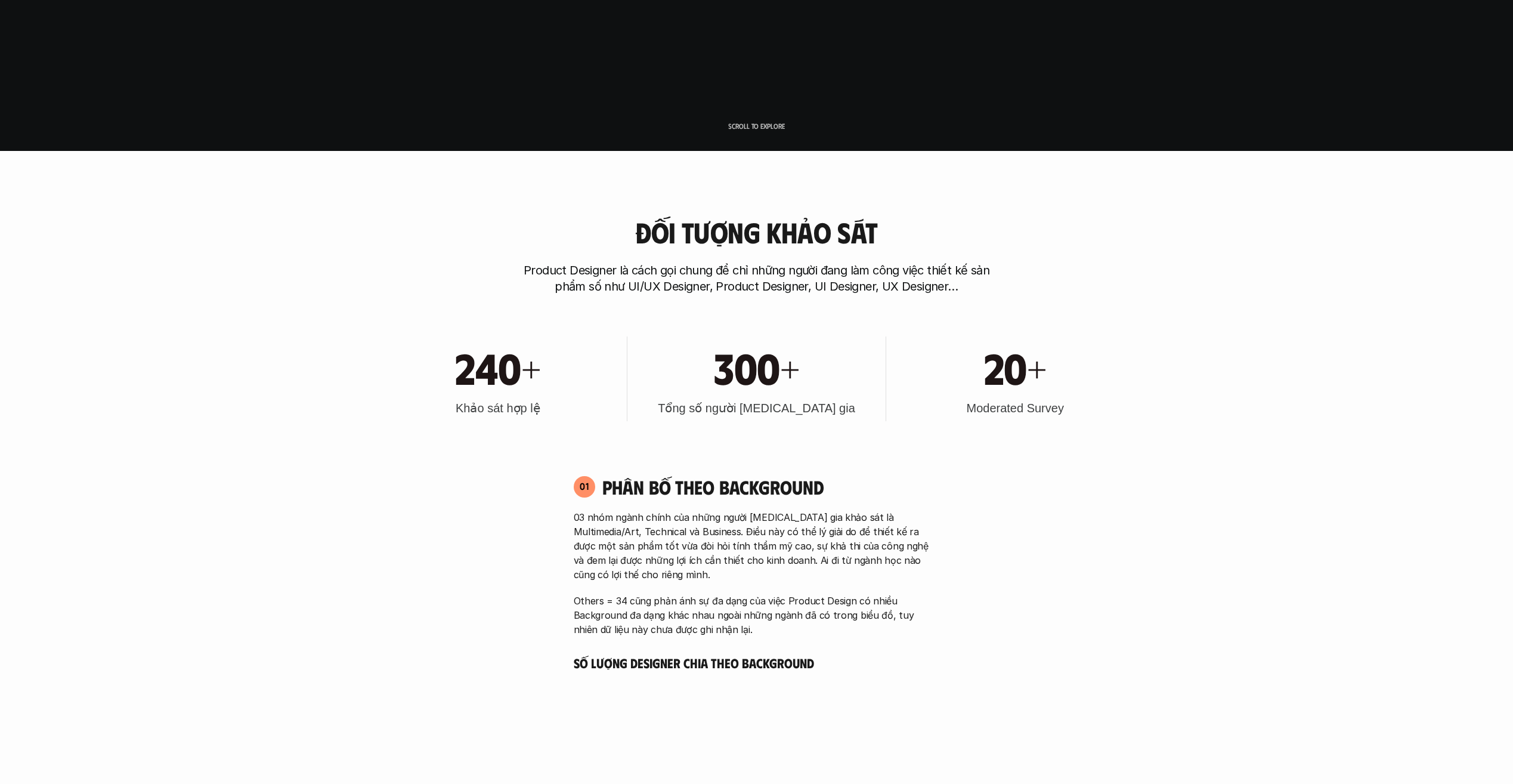
scroll to position [715, 0]
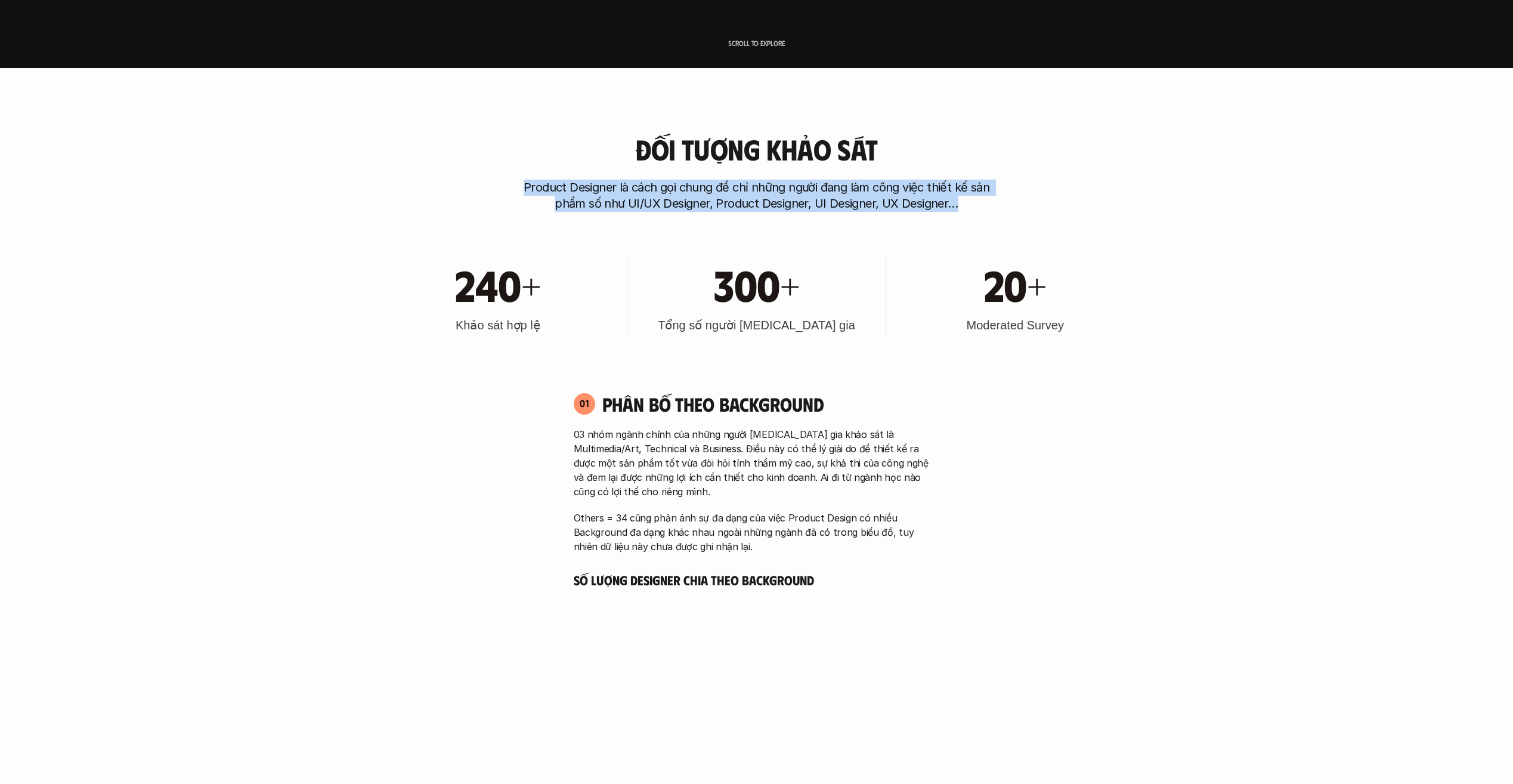
drag, startPoint x: 525, startPoint y: 188, endPoint x: 979, endPoint y: 203, distance: 454.2
click at [979, 203] on p "Product Designer là cách gọi chung để chỉ những người đang làm công việc thiết …" at bounding box center [756, 196] width 477 height 32
click at [528, 185] on p "Product Designer là cách gọi chung để chỉ những người đang làm công việc thiết …" at bounding box center [756, 196] width 477 height 32
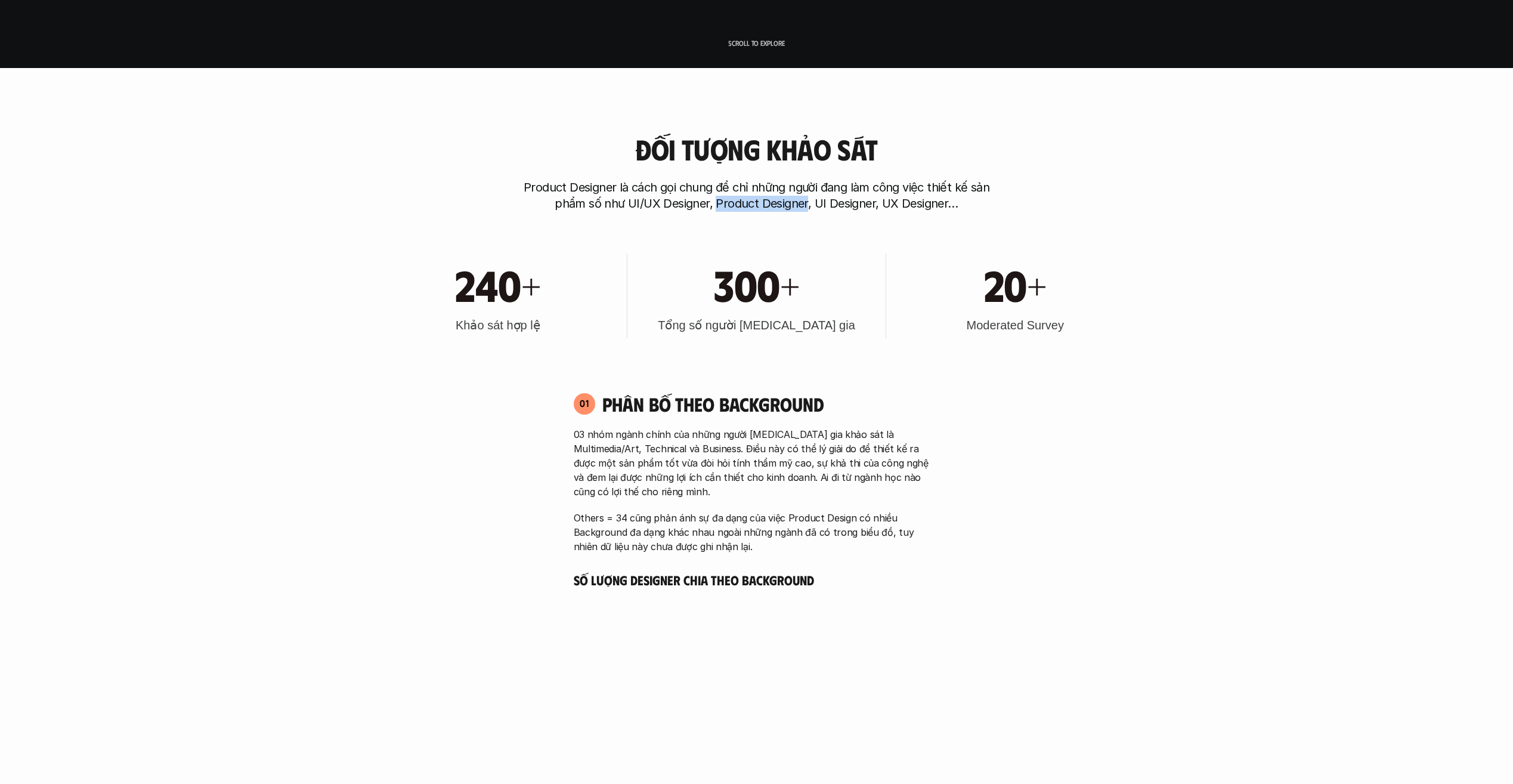
drag, startPoint x: 731, startPoint y: 202, endPoint x: 809, endPoint y: 207, distance: 78.2
click at [809, 207] on p "Product Designer là cách gọi chung để chỉ những người đang làm công việc thiết …" at bounding box center [756, 196] width 477 height 32
drag, startPoint x: 544, startPoint y: 182, endPoint x: 618, endPoint y: 192, distance: 74.7
click at [618, 192] on p "Product Designer là cách gọi chung để chỉ những người đang làm công việc thiết …" at bounding box center [756, 196] width 477 height 32
click at [529, 185] on p "Product Designer là cách gọi chung để chỉ những người đang làm công việc thiết …" at bounding box center [756, 196] width 477 height 32
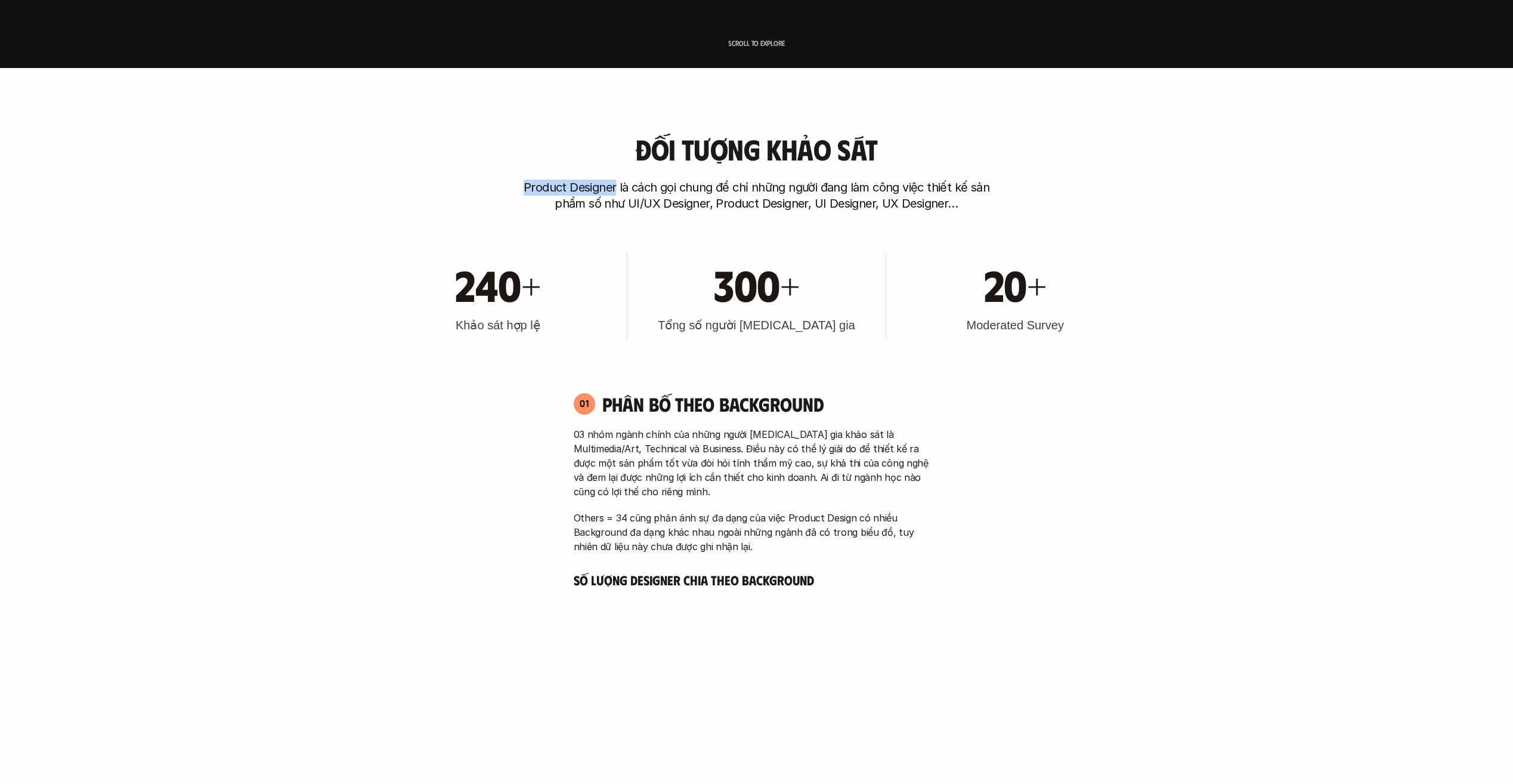
drag, startPoint x: 524, startPoint y: 187, endPoint x: 616, endPoint y: 191, distance: 92.1
click at [616, 191] on p "Product Designer là cách gọi chung để chỉ những người đang làm công việc thiết …" at bounding box center [756, 196] width 477 height 32
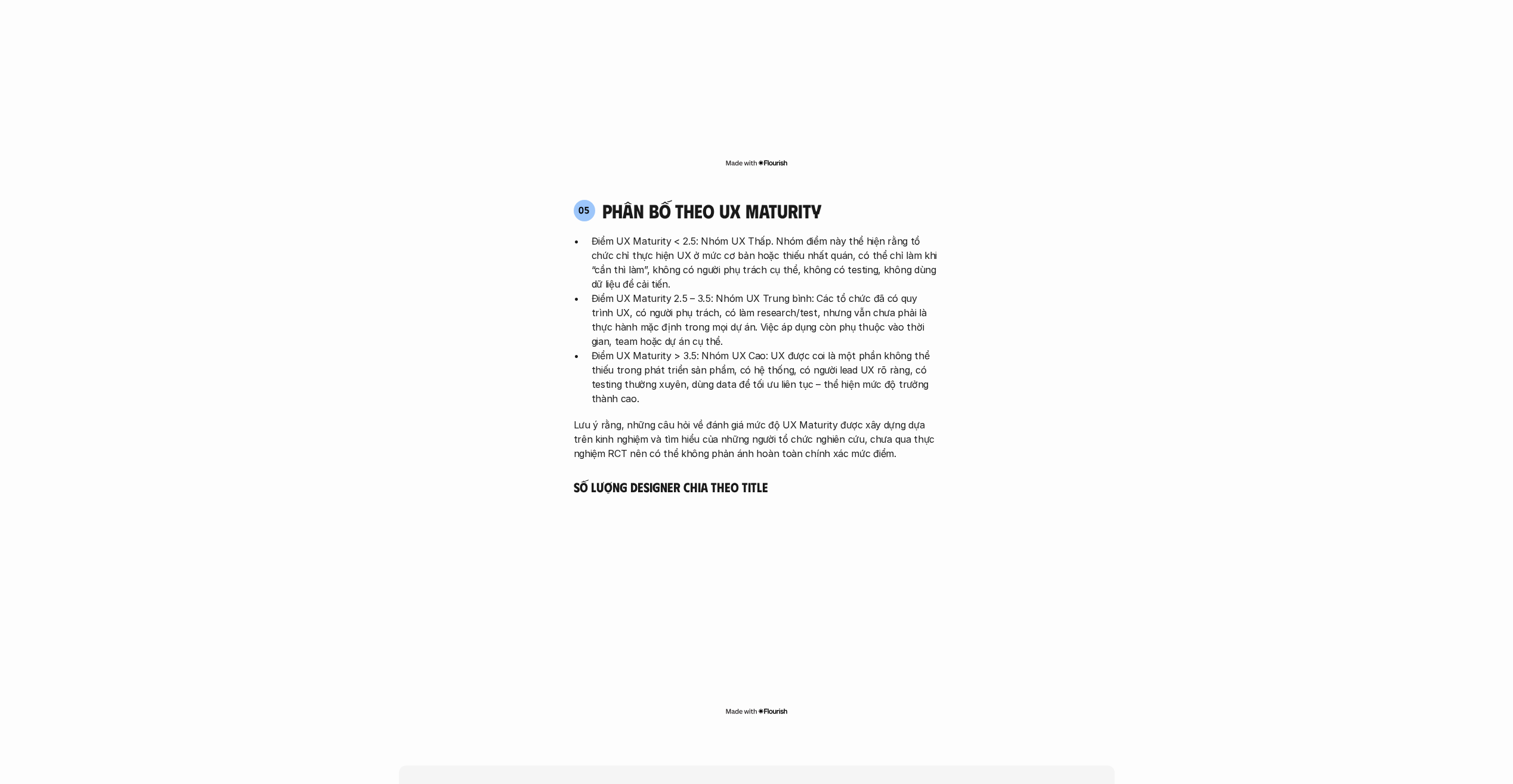
scroll to position [2704, 0]
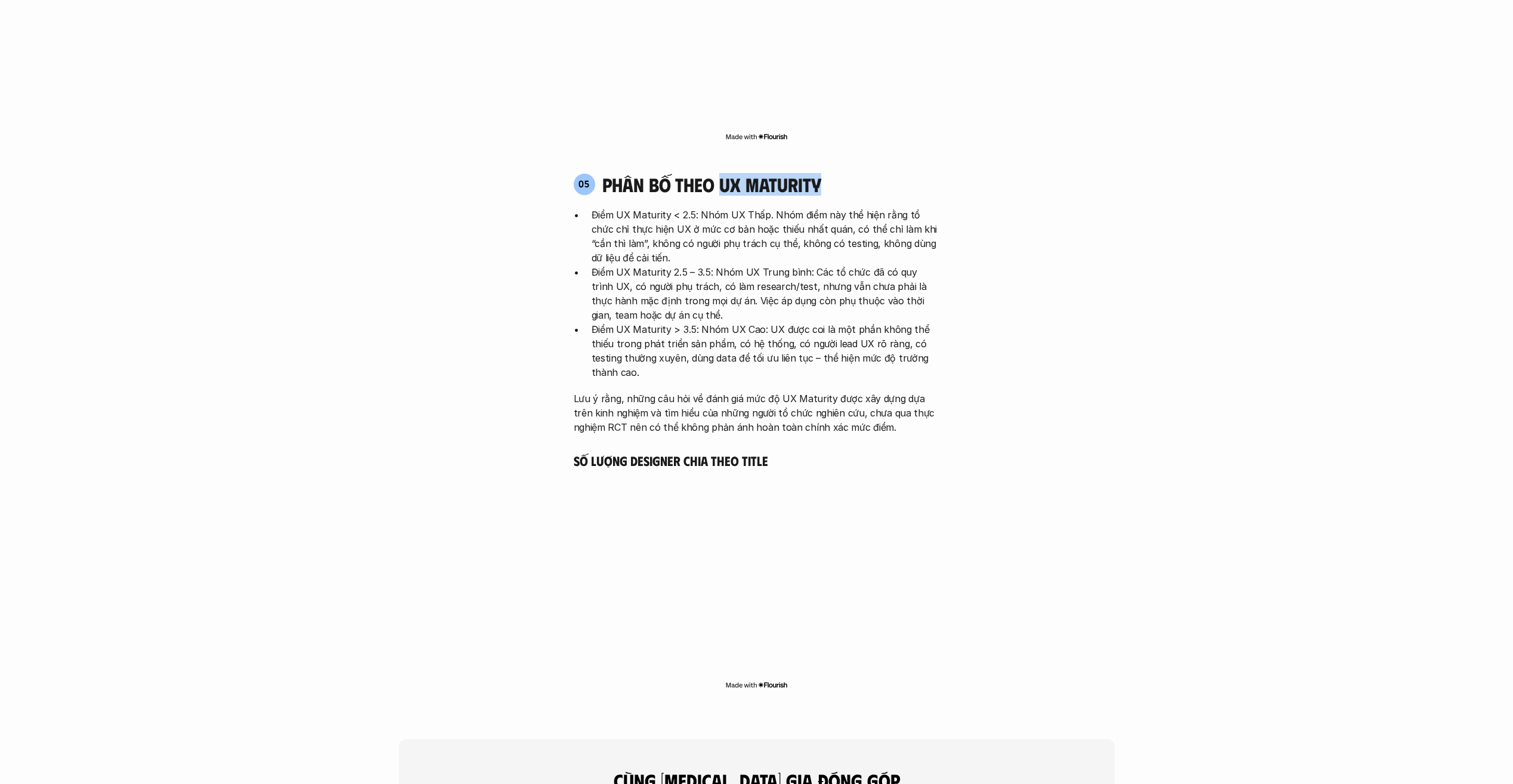
drag, startPoint x: 721, startPoint y: 129, endPoint x: 835, endPoint y: 124, distance: 114.1
click at [835, 173] on div "05 phân bố theo ux maturity" at bounding box center [756, 184] width 366 height 23
drag, startPoint x: 835, startPoint y: 124, endPoint x: 855, endPoint y: 134, distance: 22.4
click at [855, 173] on div "05 phân bố theo ux maturity" at bounding box center [756, 184] width 366 height 23
drag, startPoint x: 831, startPoint y: 129, endPoint x: 723, endPoint y: 129, distance: 108.0
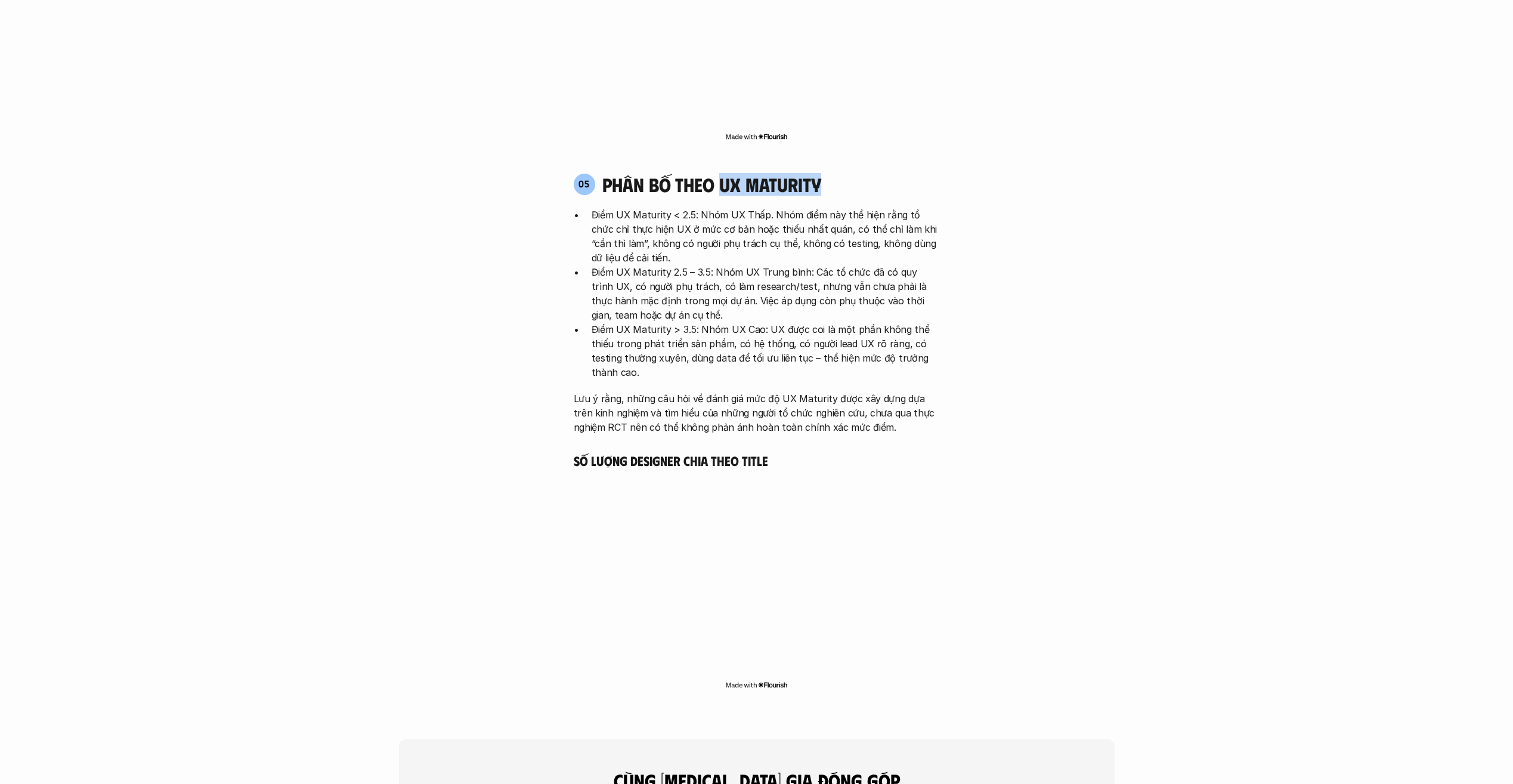
click at [723, 173] on div "05 phân bố theo ux maturity" at bounding box center [756, 184] width 366 height 23
click at [890, 173] on div "05 phân bố theo ux maturity" at bounding box center [756, 184] width 366 height 23
drag, startPoint x: 835, startPoint y: 120, endPoint x: 718, endPoint y: 130, distance: 117.4
click at [718, 173] on div "05 phân bố theo ux maturity" at bounding box center [756, 184] width 366 height 23
drag, startPoint x: 718, startPoint y: 130, endPoint x: 824, endPoint y: 129, distance: 106.0
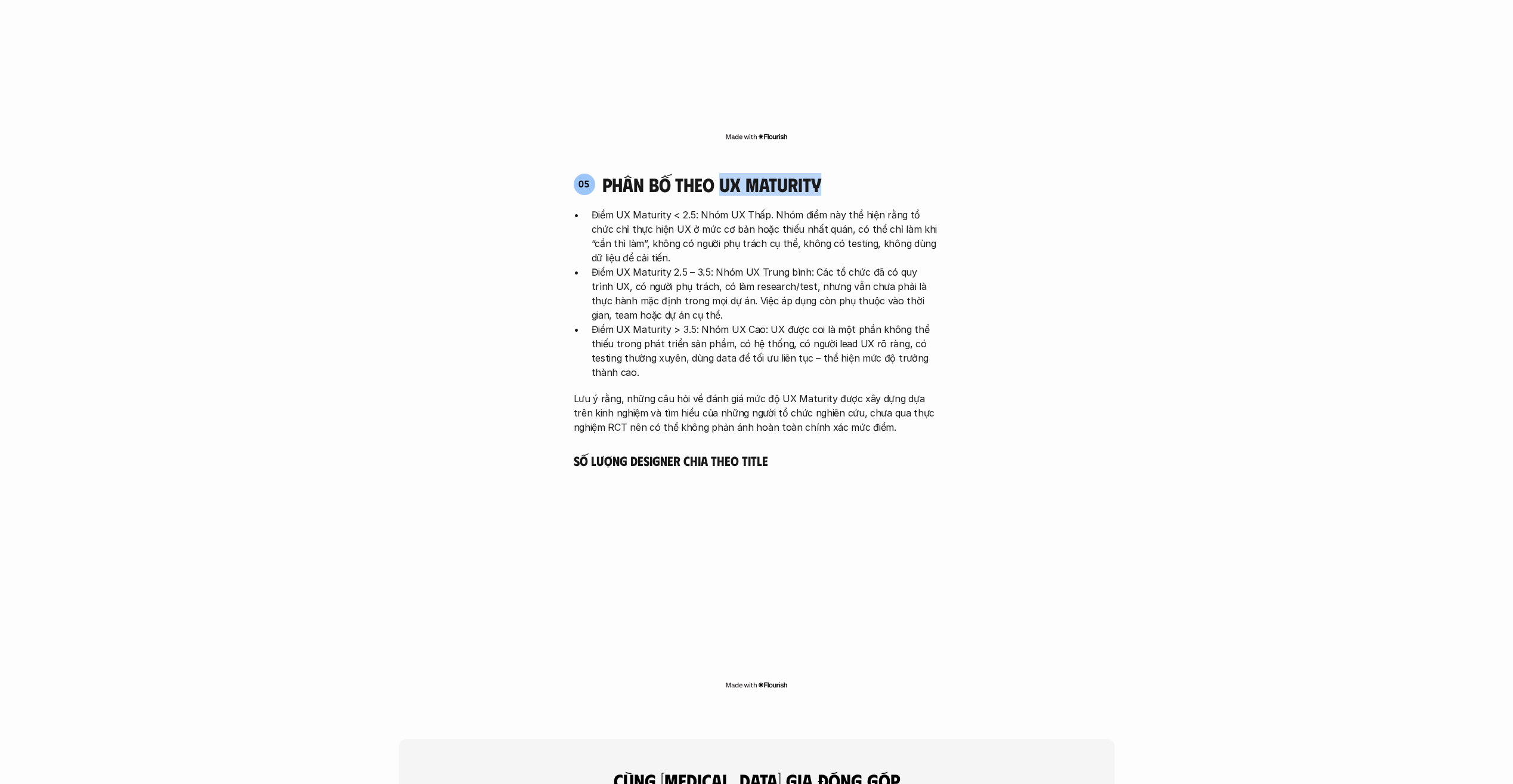
click at [824, 173] on div "05 phân bố theo ux maturity" at bounding box center [756, 184] width 366 height 23
drag, startPoint x: 825, startPoint y: 126, endPoint x: 718, endPoint y: 134, distance: 107.3
click at [718, 173] on div "05 phân bố theo ux maturity" at bounding box center [756, 184] width 366 height 23
click at [751, 173] on h4 "phân bố theo ux maturity" at bounding box center [712, 184] width 219 height 23
drag, startPoint x: 748, startPoint y: 126, endPoint x: 872, endPoint y: 120, distance: 124.1
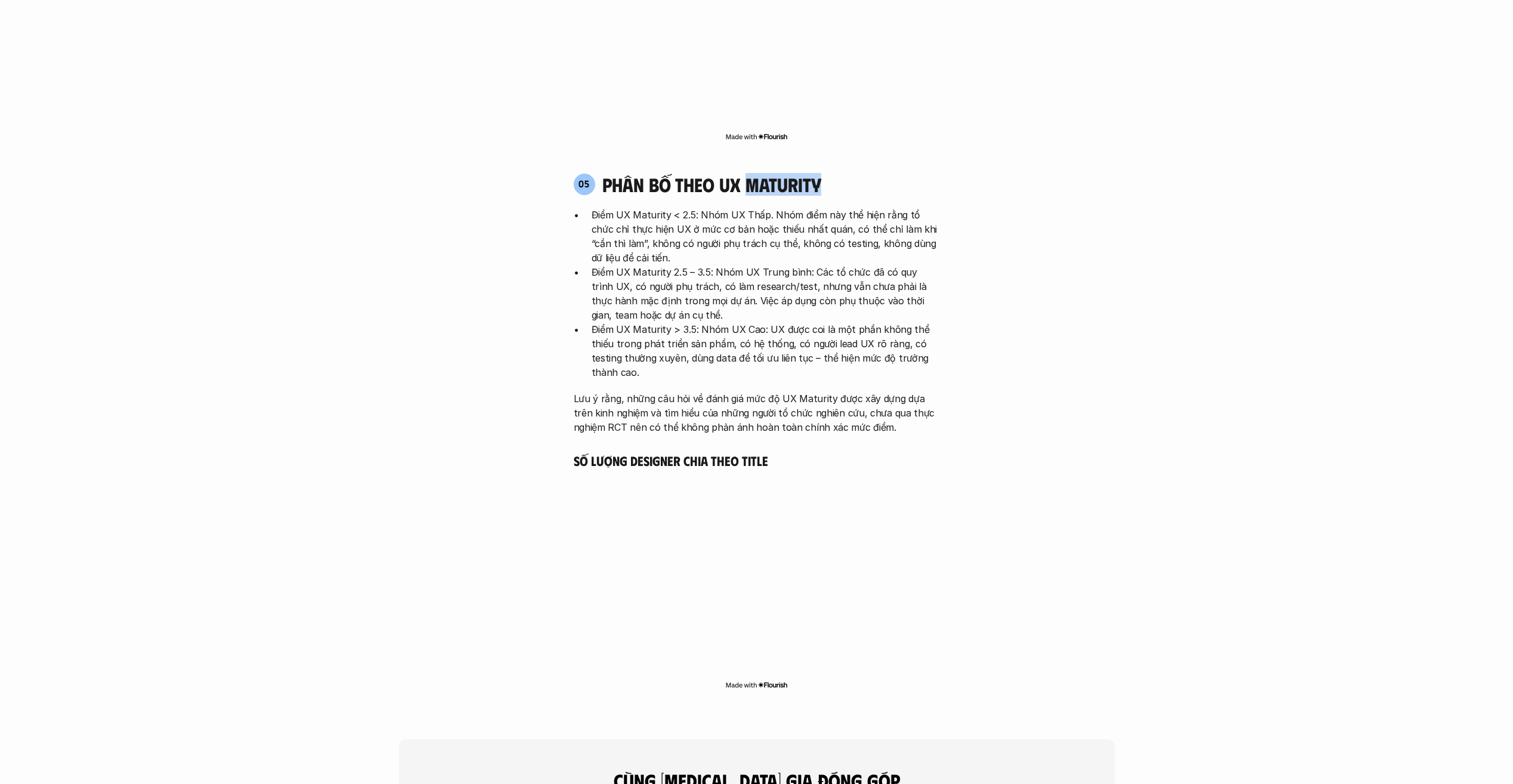
click at [872, 173] on div "05 phân bố theo ux maturity" at bounding box center [756, 184] width 366 height 23
drag, startPoint x: 723, startPoint y: 121, endPoint x: 861, endPoint y: 121, distance: 138.0
click at [861, 173] on div "05 phân bố theo ux maturity" at bounding box center [756, 184] width 366 height 23
drag, startPoint x: 861, startPoint y: 121, endPoint x: 821, endPoint y: 130, distance: 41.0
click at [821, 173] on div "05 phân bố theo ux maturity" at bounding box center [756, 184] width 366 height 23
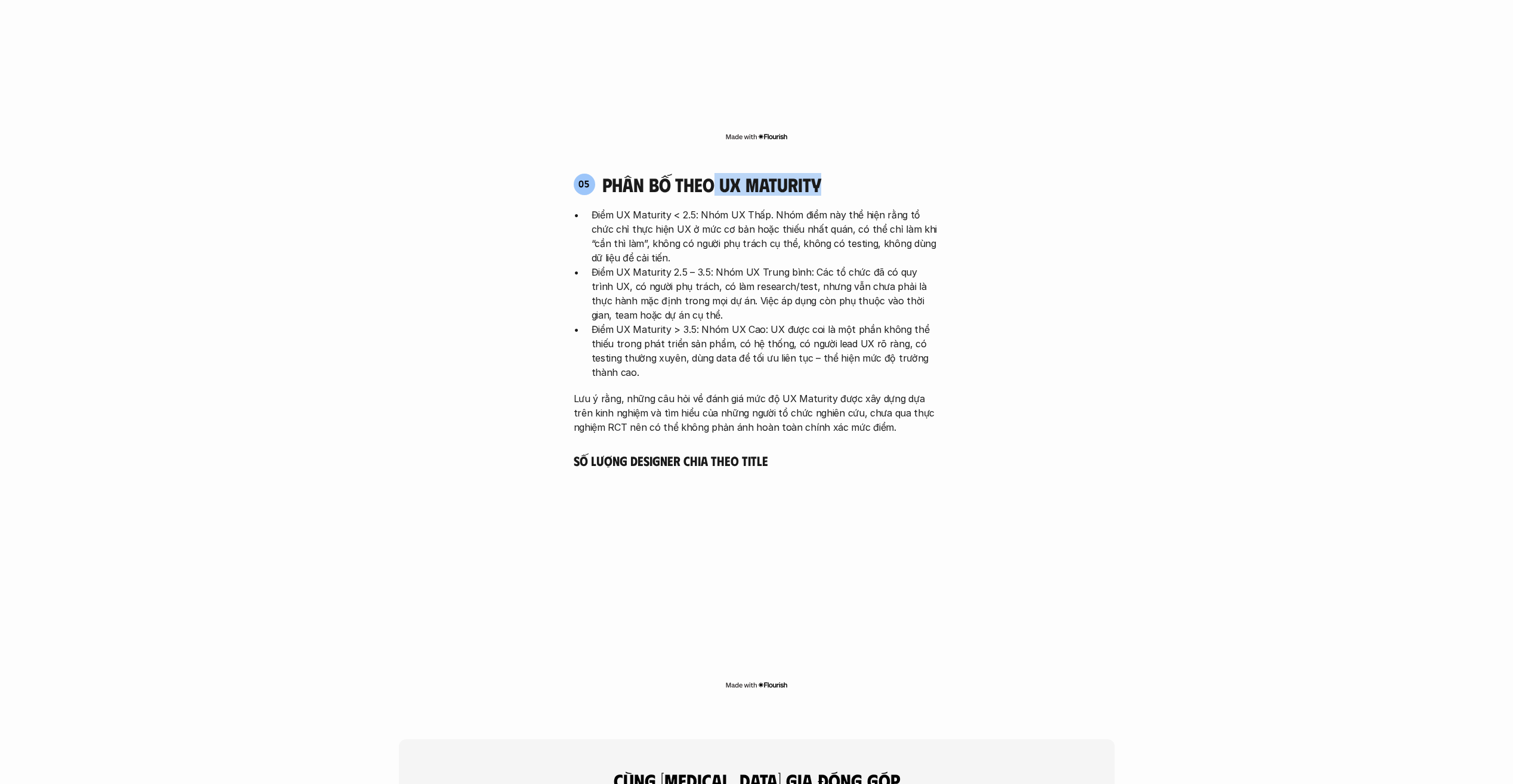
drag, startPoint x: 858, startPoint y: 124, endPoint x: 715, endPoint y: 140, distance: 143.9
click at [715, 173] on div "05 phân bố theo ux maturity Điểm UX Maturity < 2.5: Nhóm UX Thấp. Nhóm điểm này…" at bounding box center [757, 303] width 388 height 261
drag, startPoint x: 715, startPoint y: 140, endPoint x: 804, endPoint y: 135, distance: 89.1
click at [804, 173] on h4 "phân bố theo ux maturity" at bounding box center [712, 184] width 219 height 23
drag, startPoint x: 671, startPoint y: 155, endPoint x: 696, endPoint y: 156, distance: 25.0
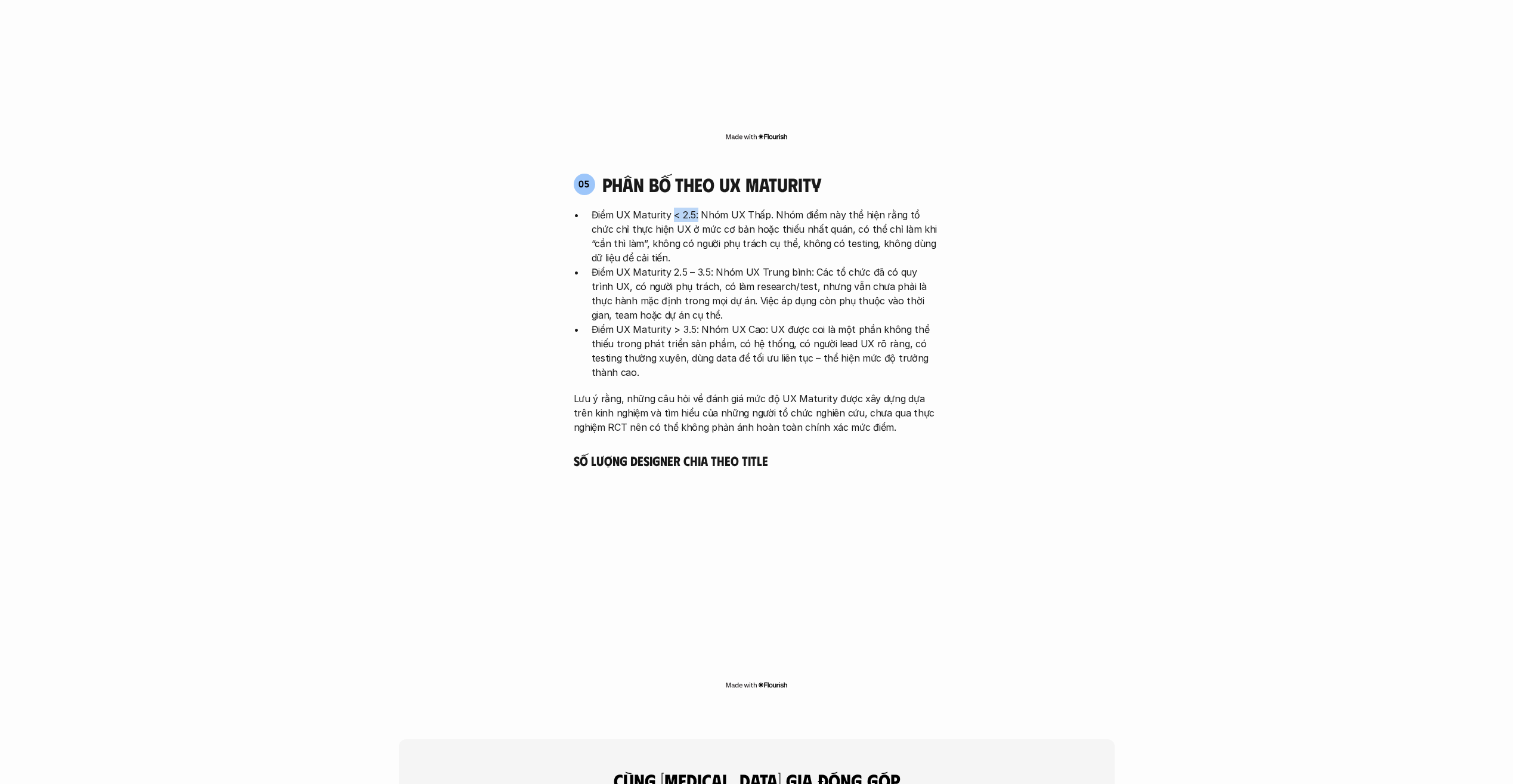
click at [696, 207] on p "Điểm UX Maturity < 2.5: Nhóm UX Thấp. Nhóm điểm này thể hiện rằng tổ chức chỉ t…" at bounding box center [766, 236] width 349 height 58
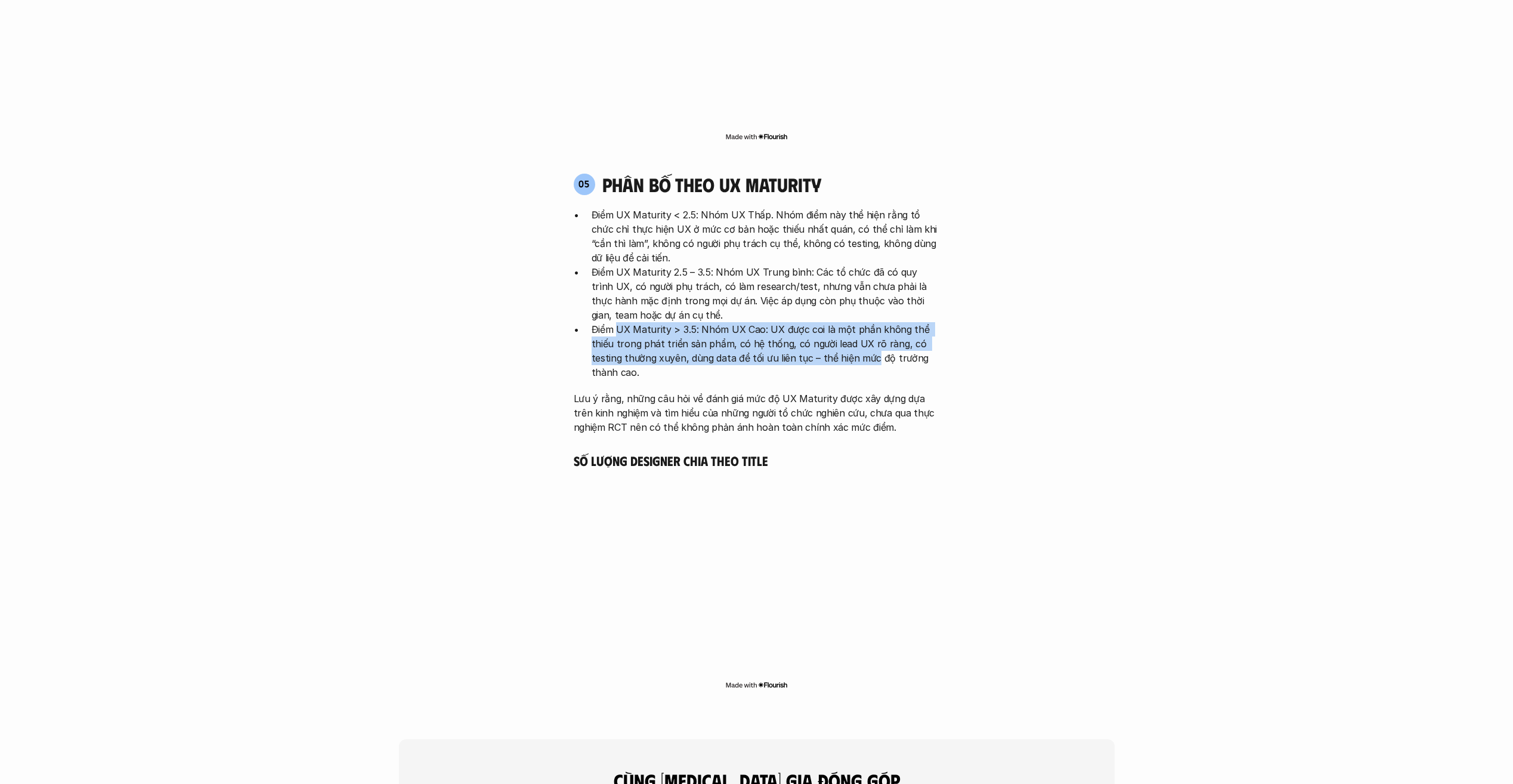
drag, startPoint x: 811, startPoint y: 295, endPoint x: 870, endPoint y: 299, distance: 59.1
click at [870, 322] on p "Điểm UX Maturity > 3.5: Nhóm UX Cao: UX được coi là một phần không thể thiếu tr…" at bounding box center [766, 350] width 349 height 58
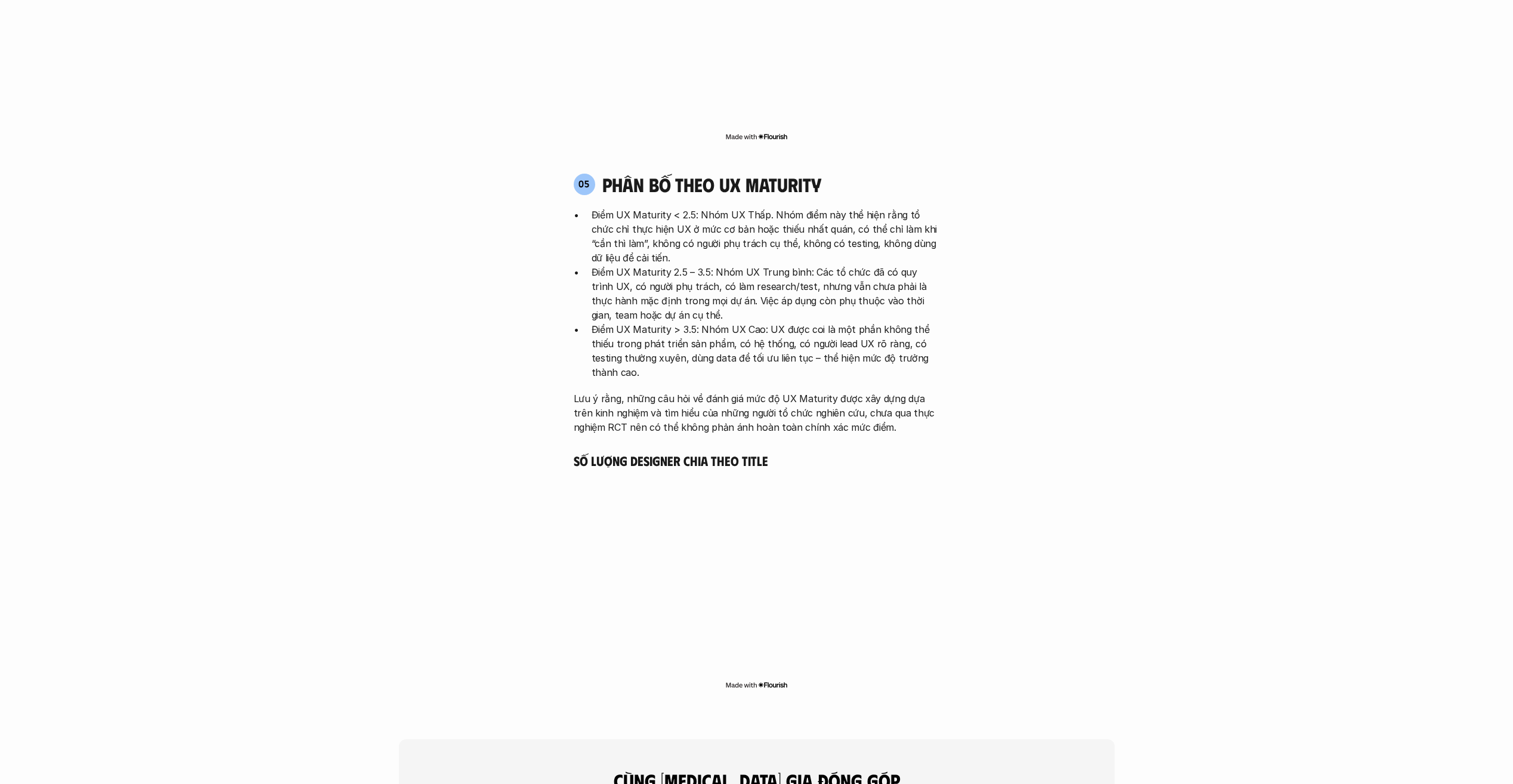
drag, startPoint x: 870, startPoint y: 299, endPoint x: 813, endPoint y: 309, distance: 57.9
click at [813, 322] on p "Điểm UX Maturity > 3.5: Nhóm UX Cao: UX được coi là một phần không thể thiếu tr…" at bounding box center [766, 350] width 349 height 58
drag, startPoint x: 850, startPoint y: 290, endPoint x: 828, endPoint y: 287, distance: 22.2
click at [828, 322] on p "Điểm UX Maturity > 3.5: Nhóm UX Cao: UX được coi là một phần không thể thiếu tr…" at bounding box center [766, 350] width 349 height 58
drag, startPoint x: 709, startPoint y: 304, endPoint x: 809, endPoint y: 300, distance: 100.1
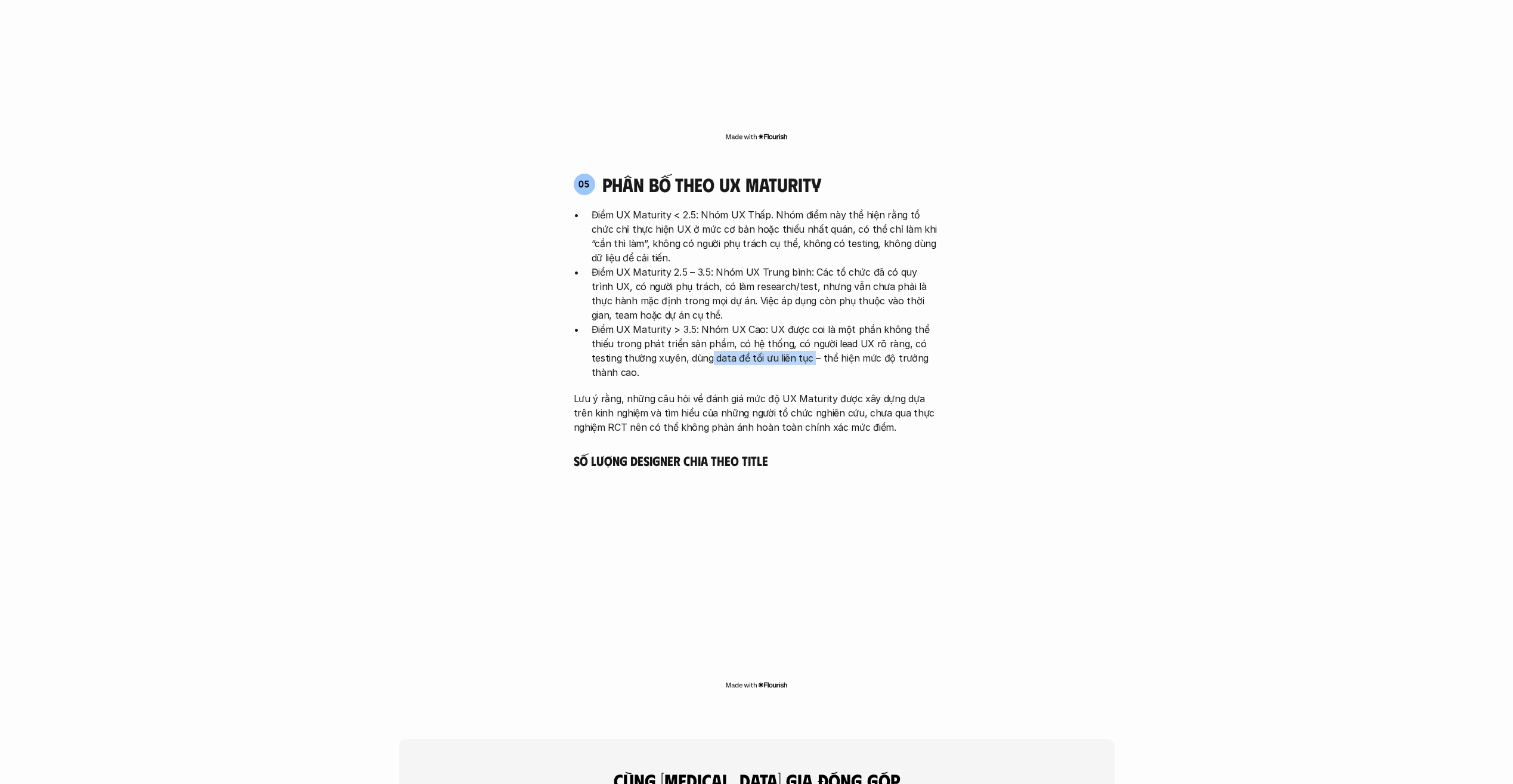
click at [809, 322] on p "Điểm UX Maturity > 3.5: Nhóm UX Cao: UX được coi là một phần không thể thiếu tr…" at bounding box center [766, 350] width 349 height 58
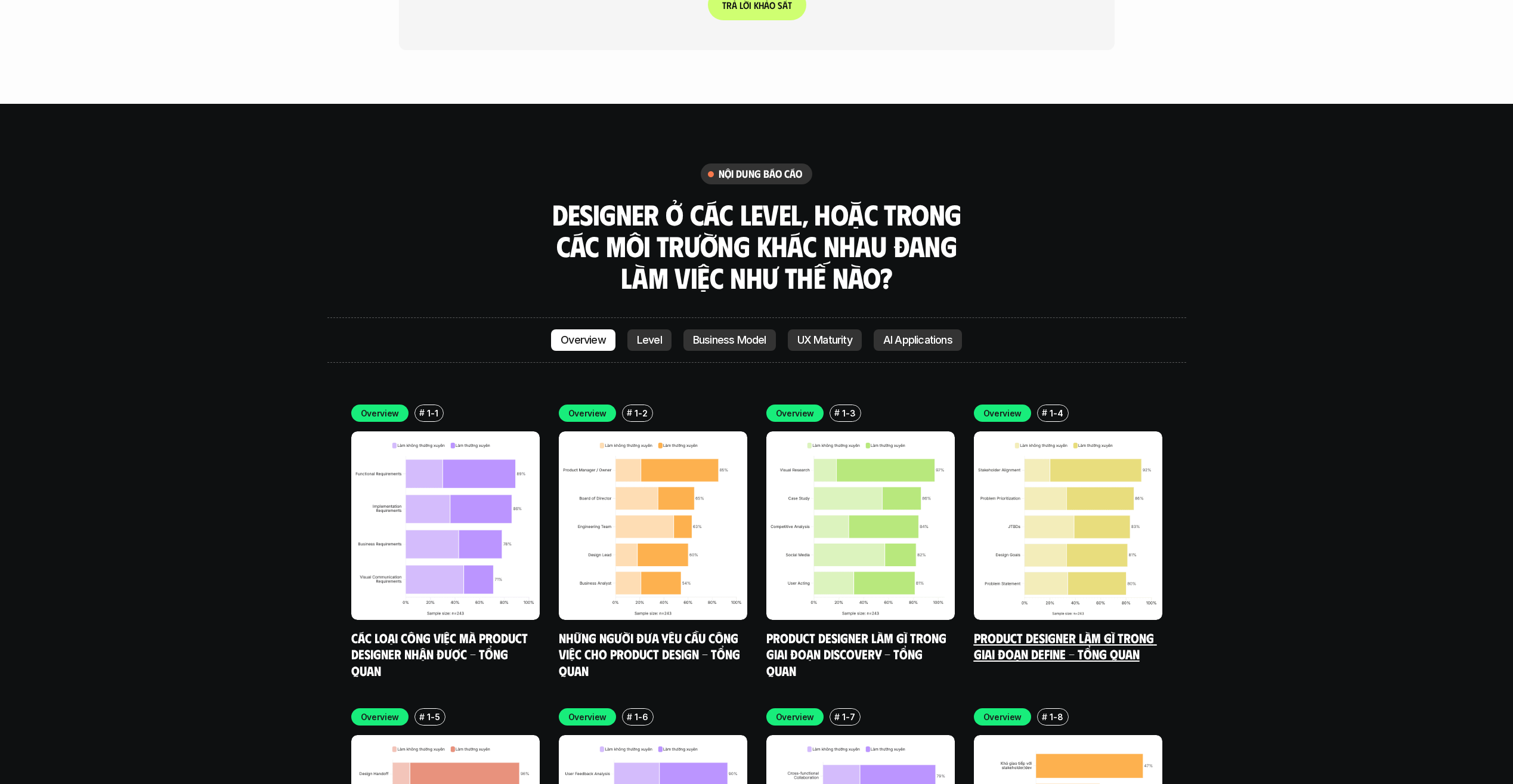
scroll to position [3578, 0]
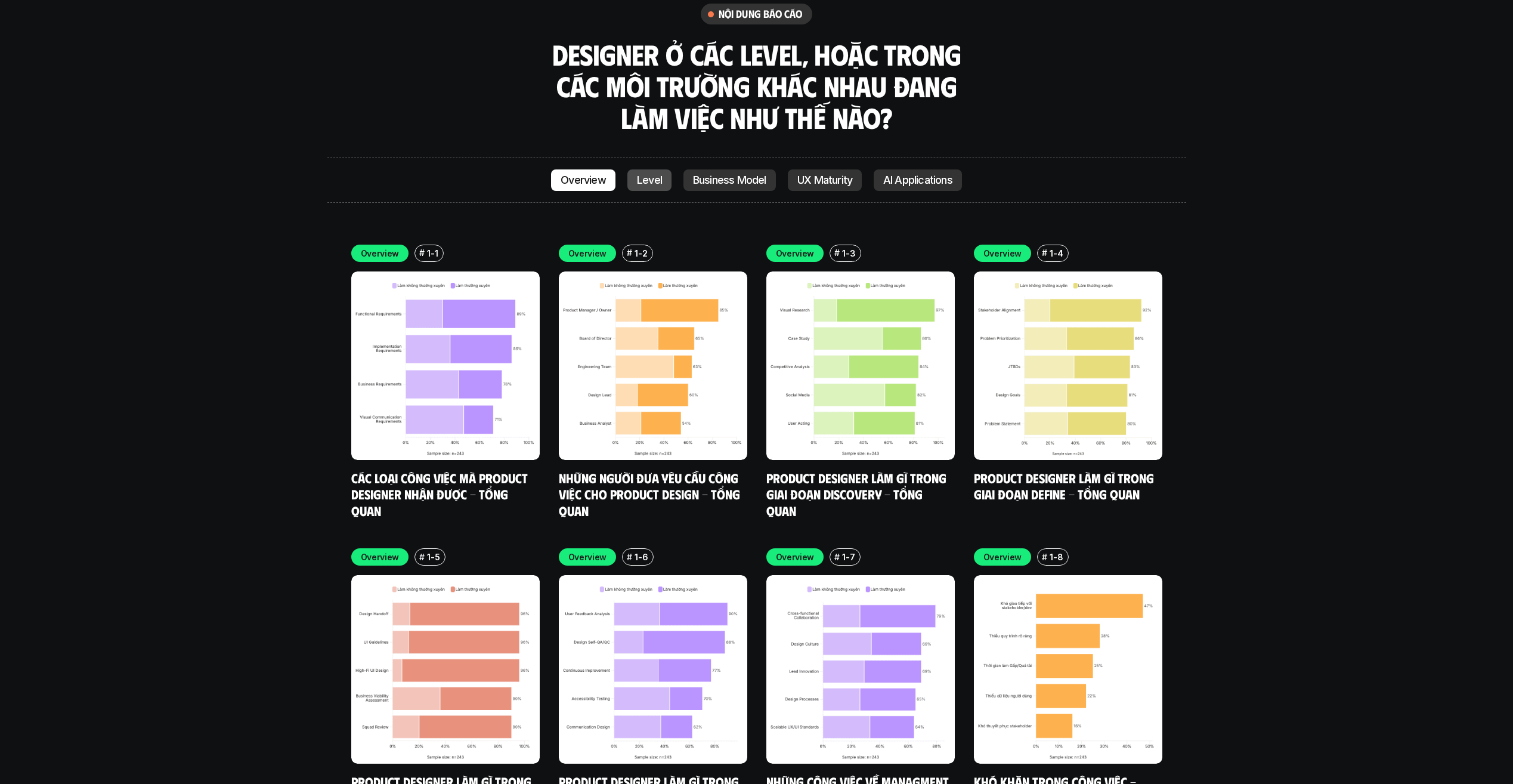
click at [644, 170] on link "Level" at bounding box center [650, 180] width 44 height 21
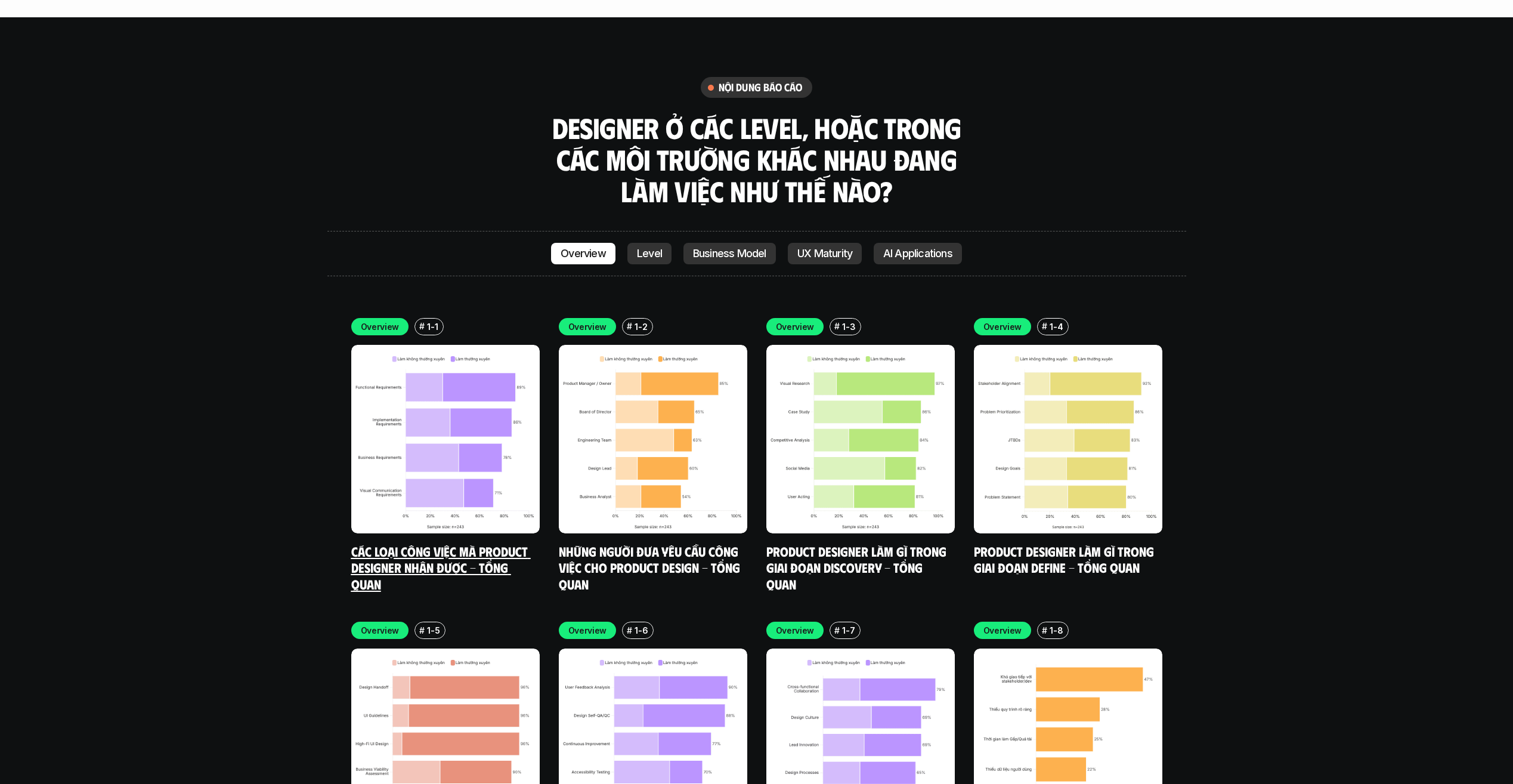
scroll to position [3683, 0]
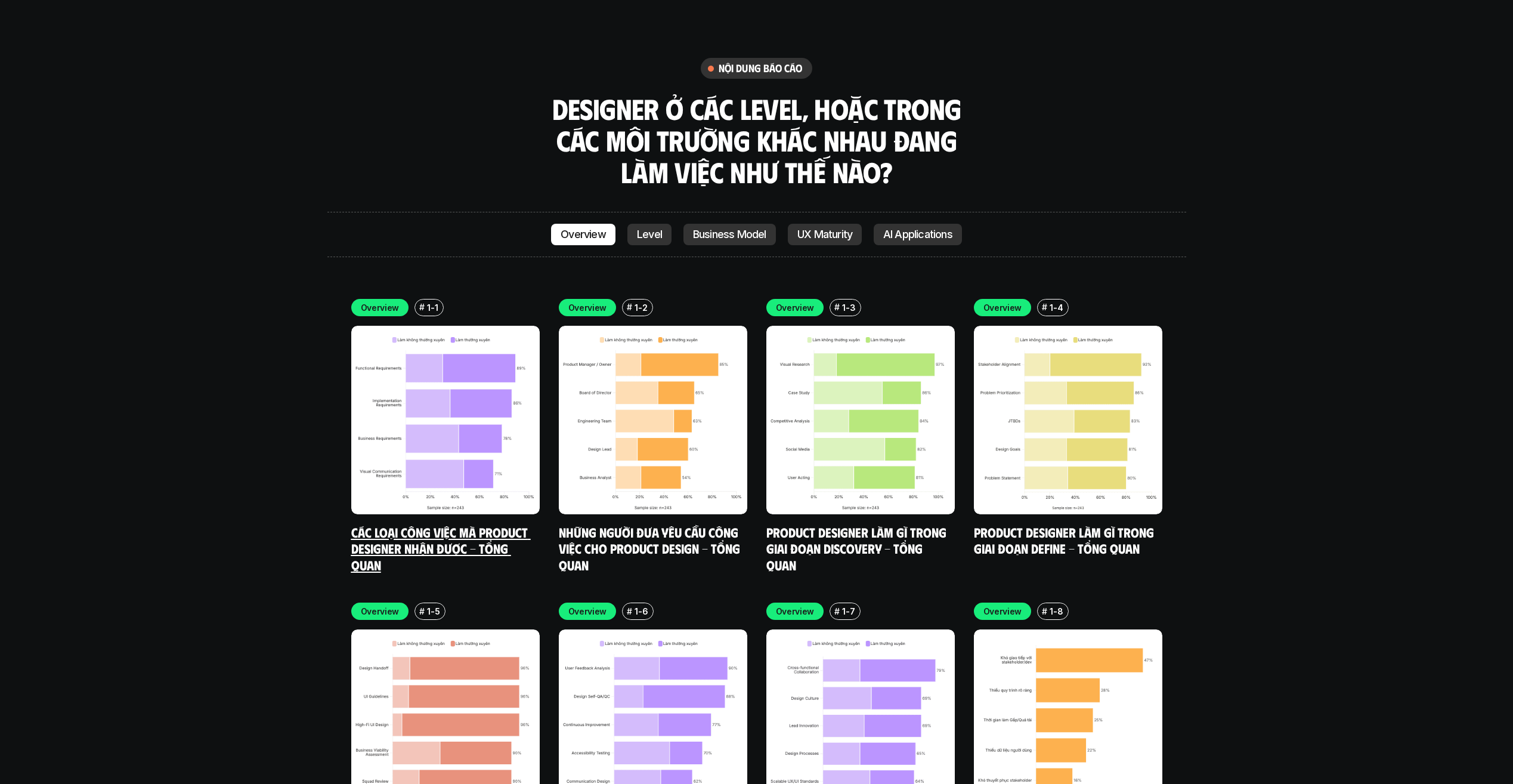
click at [451, 376] on img at bounding box center [445, 420] width 189 height 189
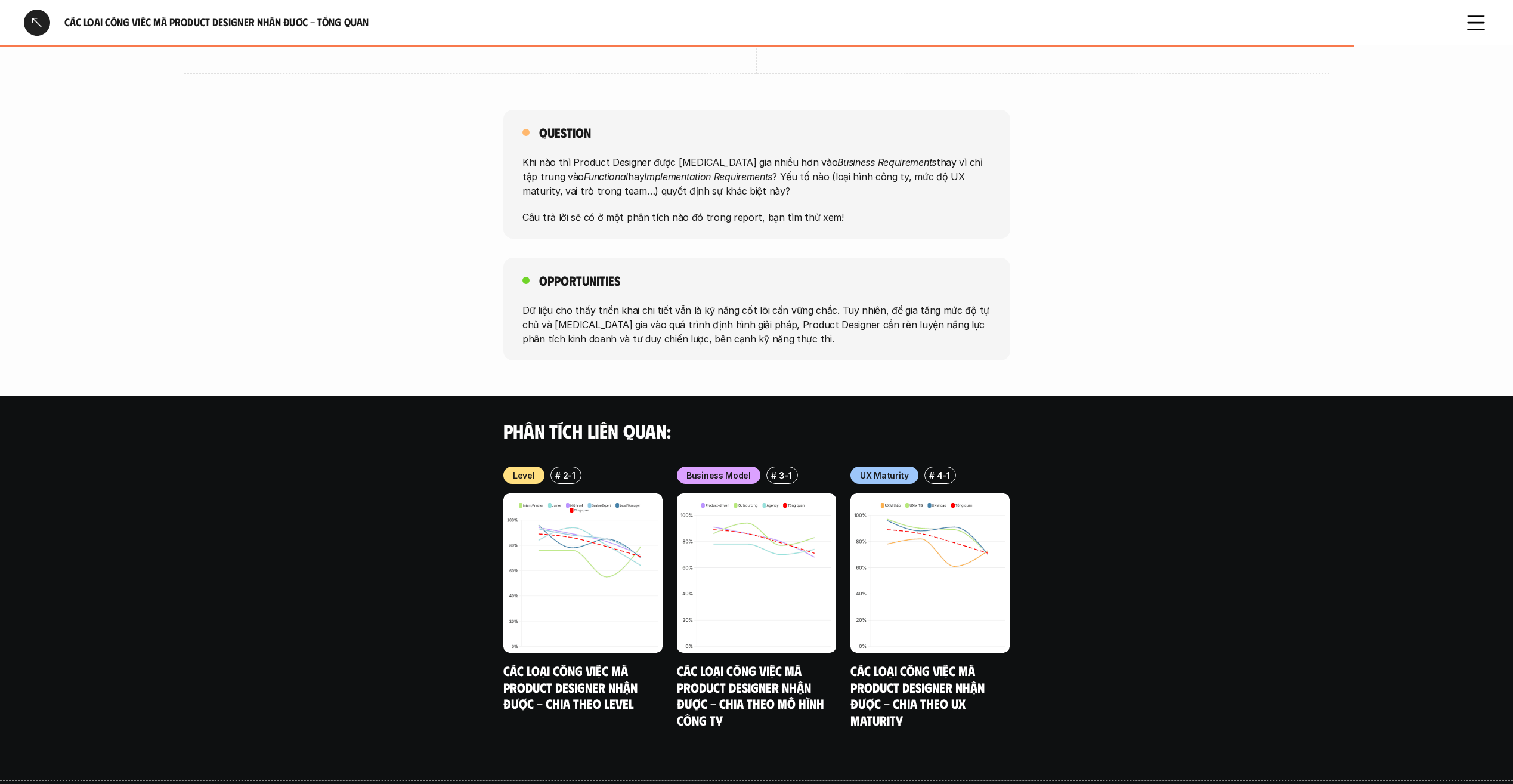
scroll to position [826, 0]
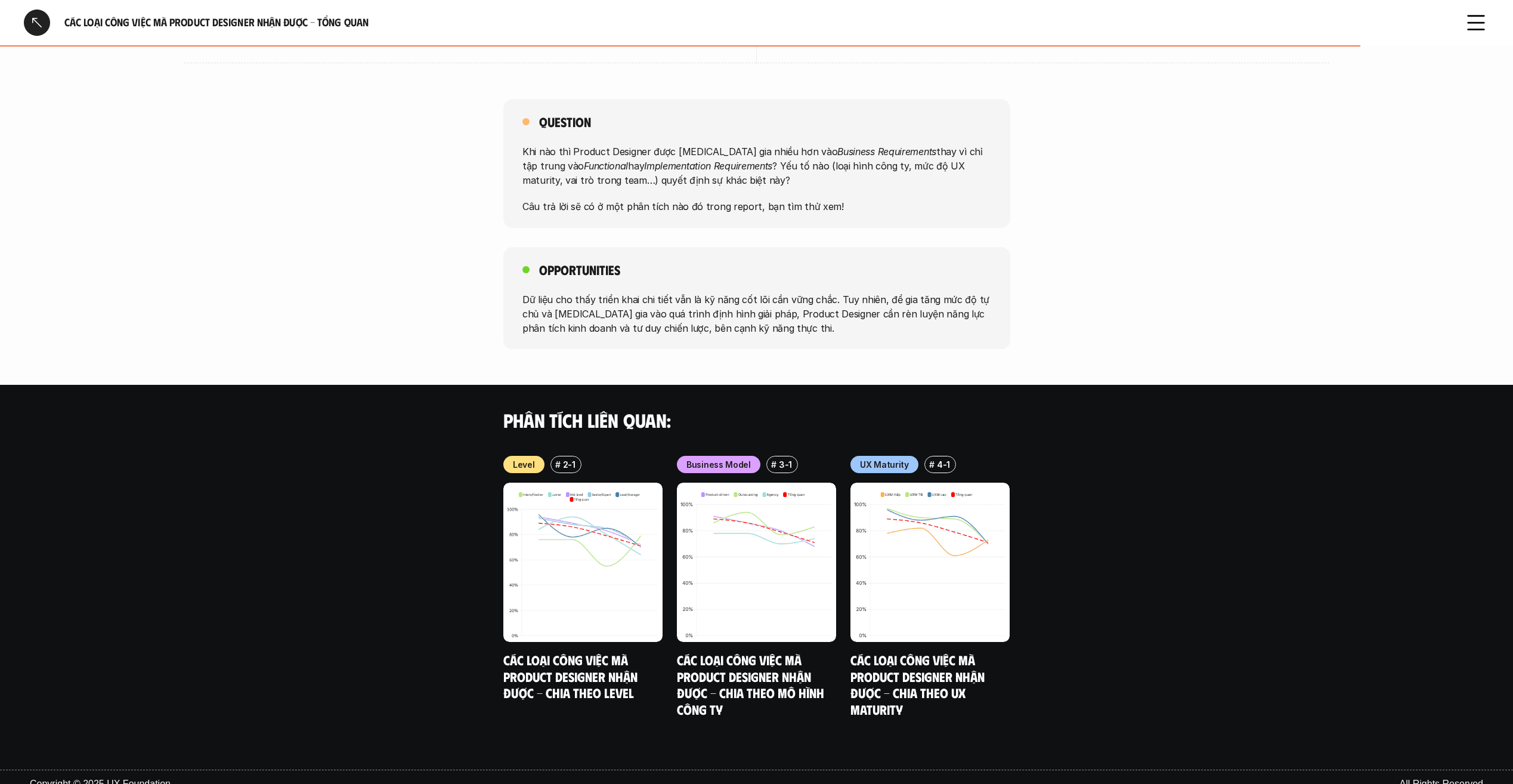
click at [40, 21] on div at bounding box center [36, 22] width 26 height 26
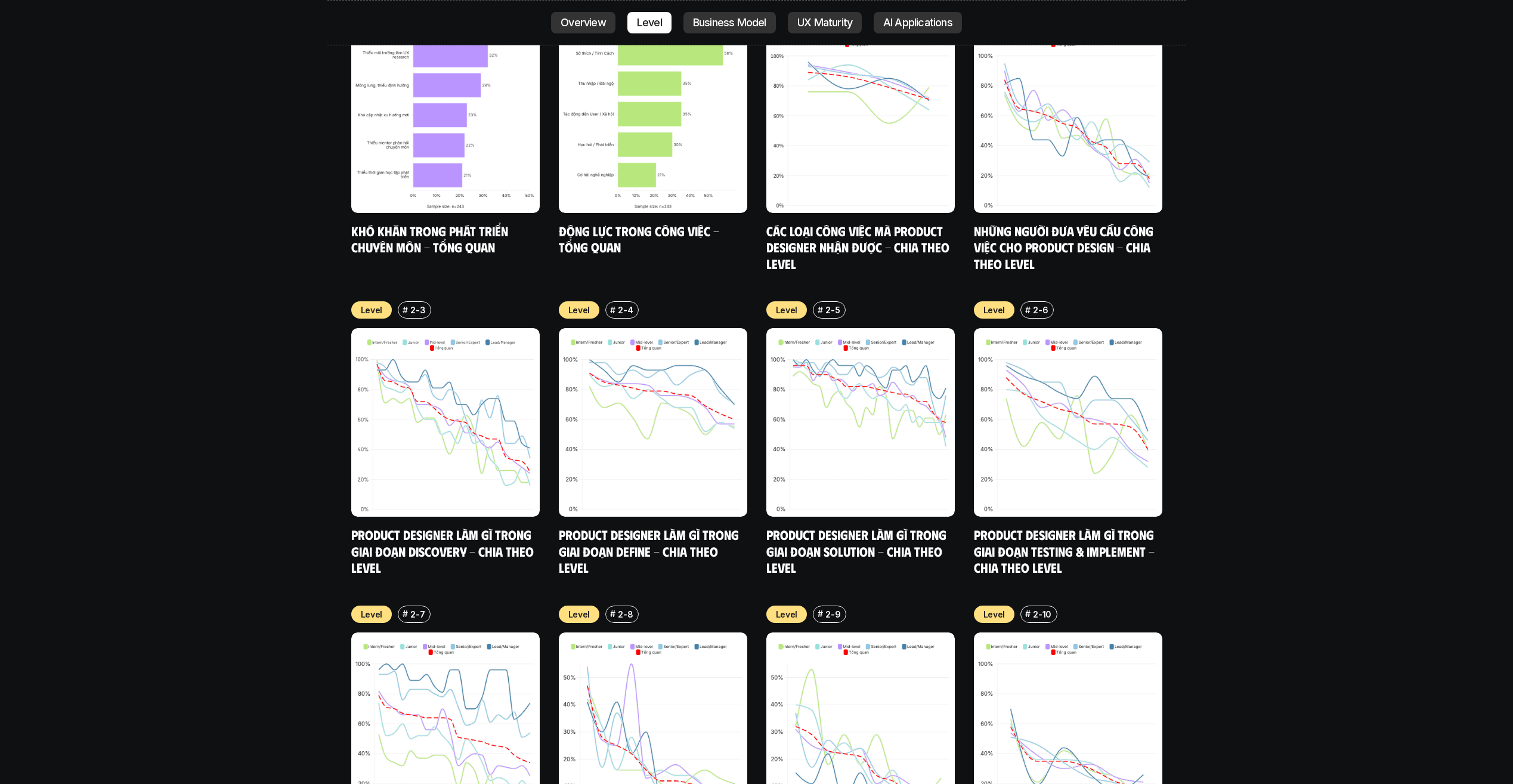
scroll to position [4575, 0]
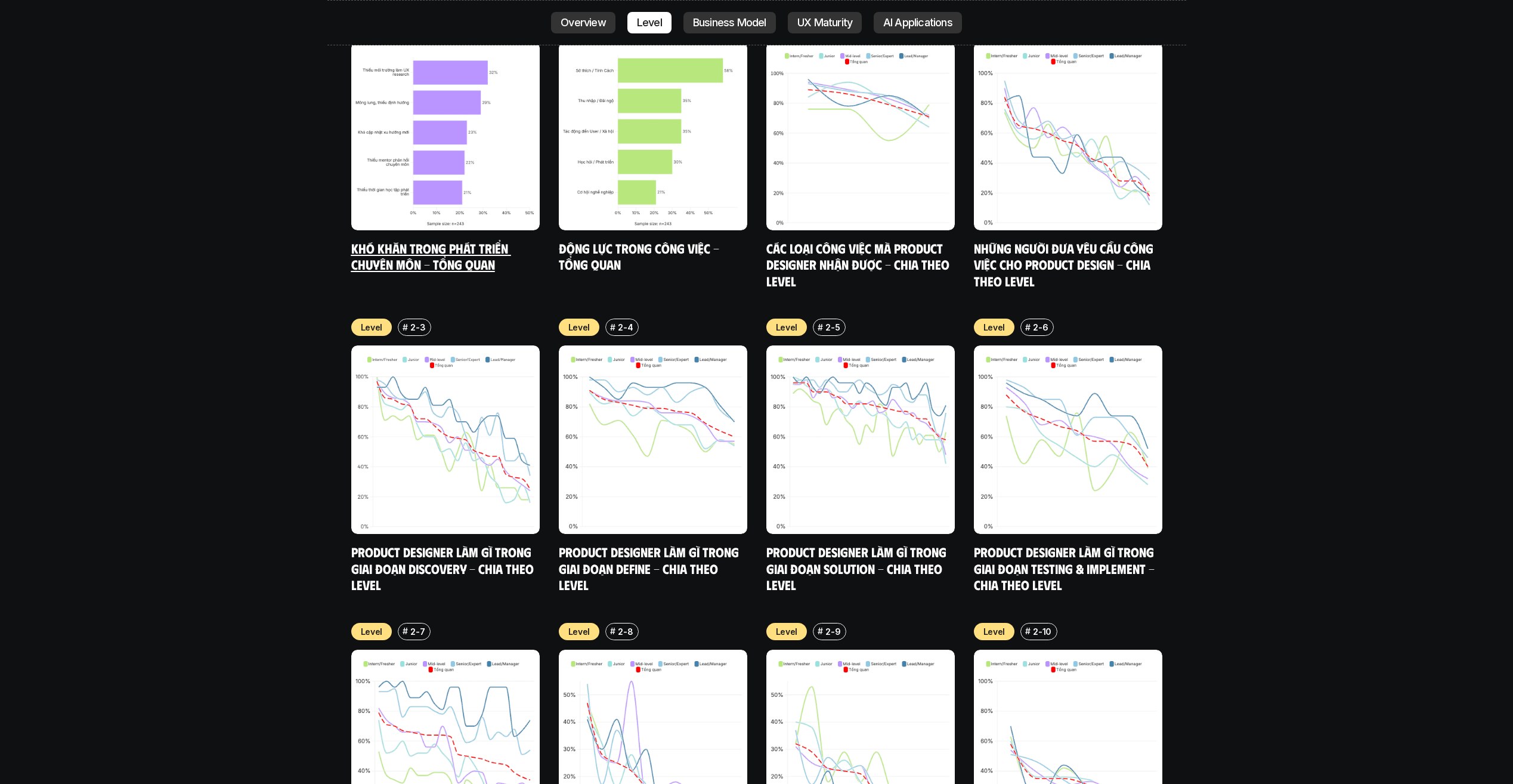
click at [375, 95] on img at bounding box center [445, 136] width 189 height 189
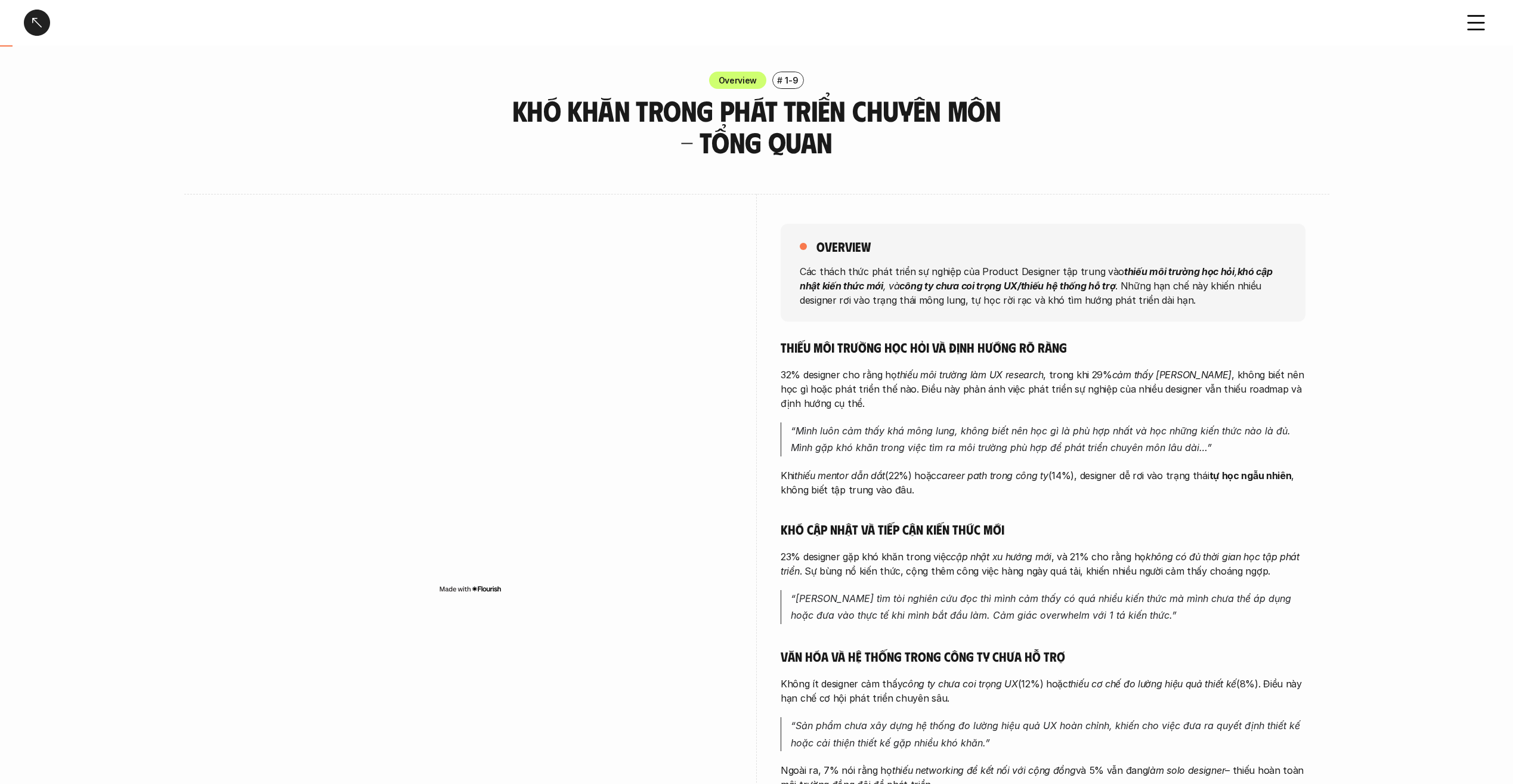
click at [480, 591] on img at bounding box center [470, 588] width 62 height 9
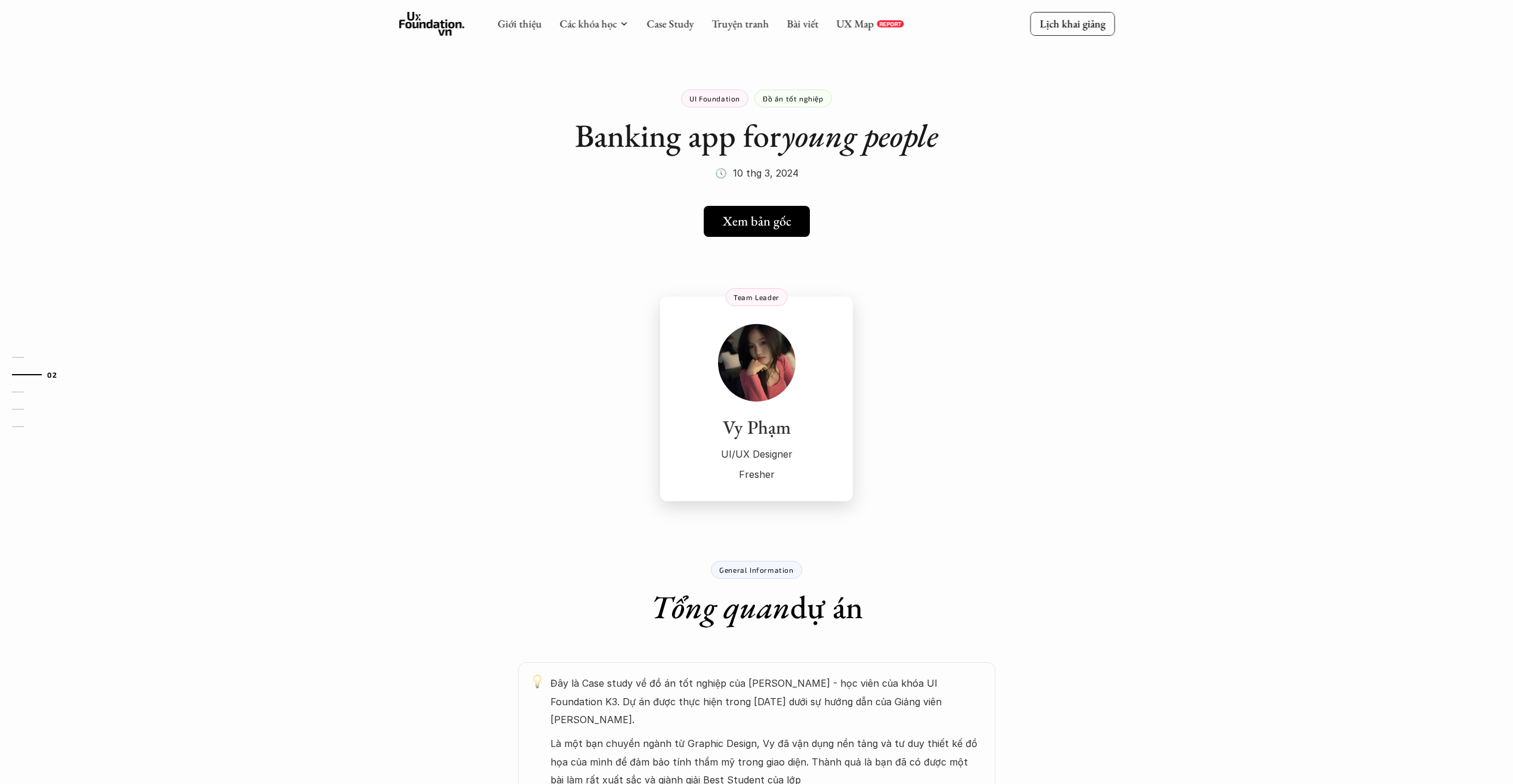
click at [770, 374] on img at bounding box center [756, 363] width 77 height 77
click at [755, 217] on h5 "Xem bản gốc" at bounding box center [752, 222] width 69 height 16
click at [752, 216] on h5 "Xem bản gốc" at bounding box center [752, 222] width 69 height 16
